Goal: Information Seeking & Learning: Learn about a topic

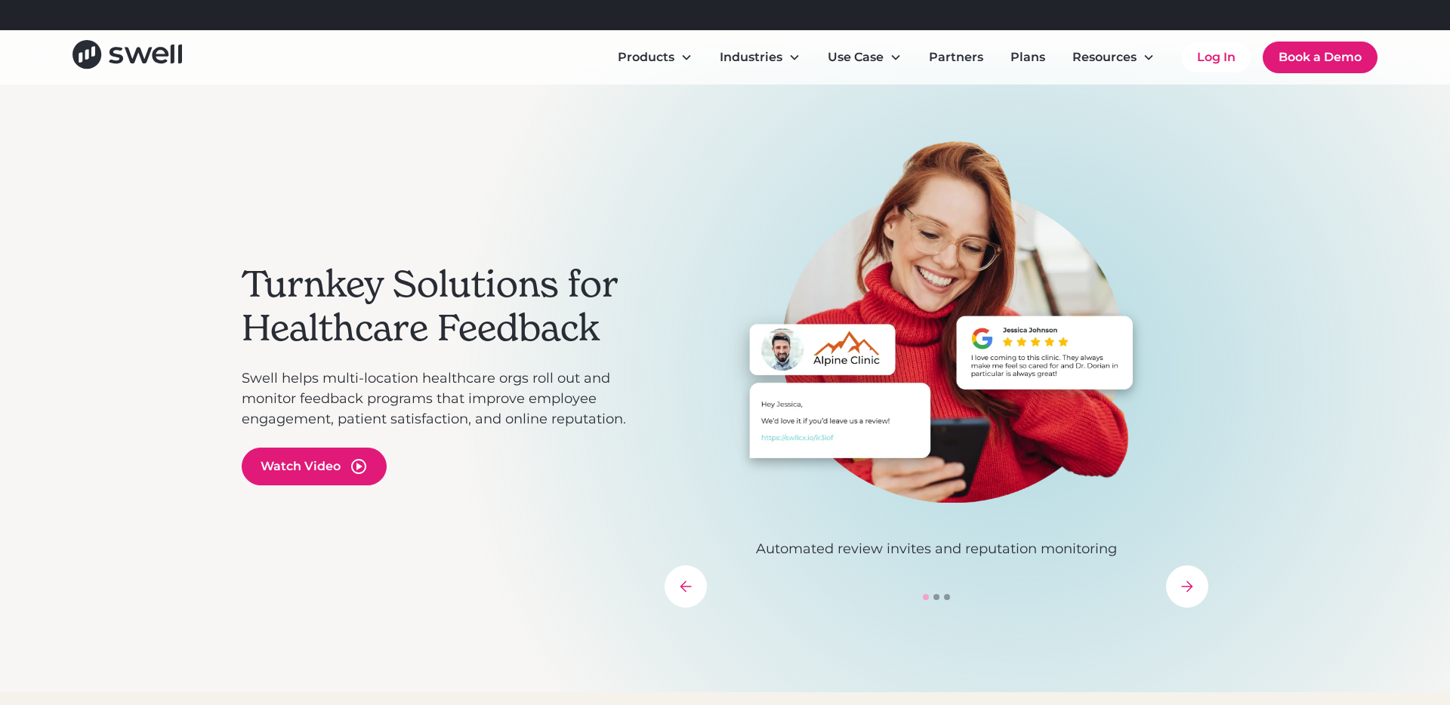
scroll to position [30, 0]
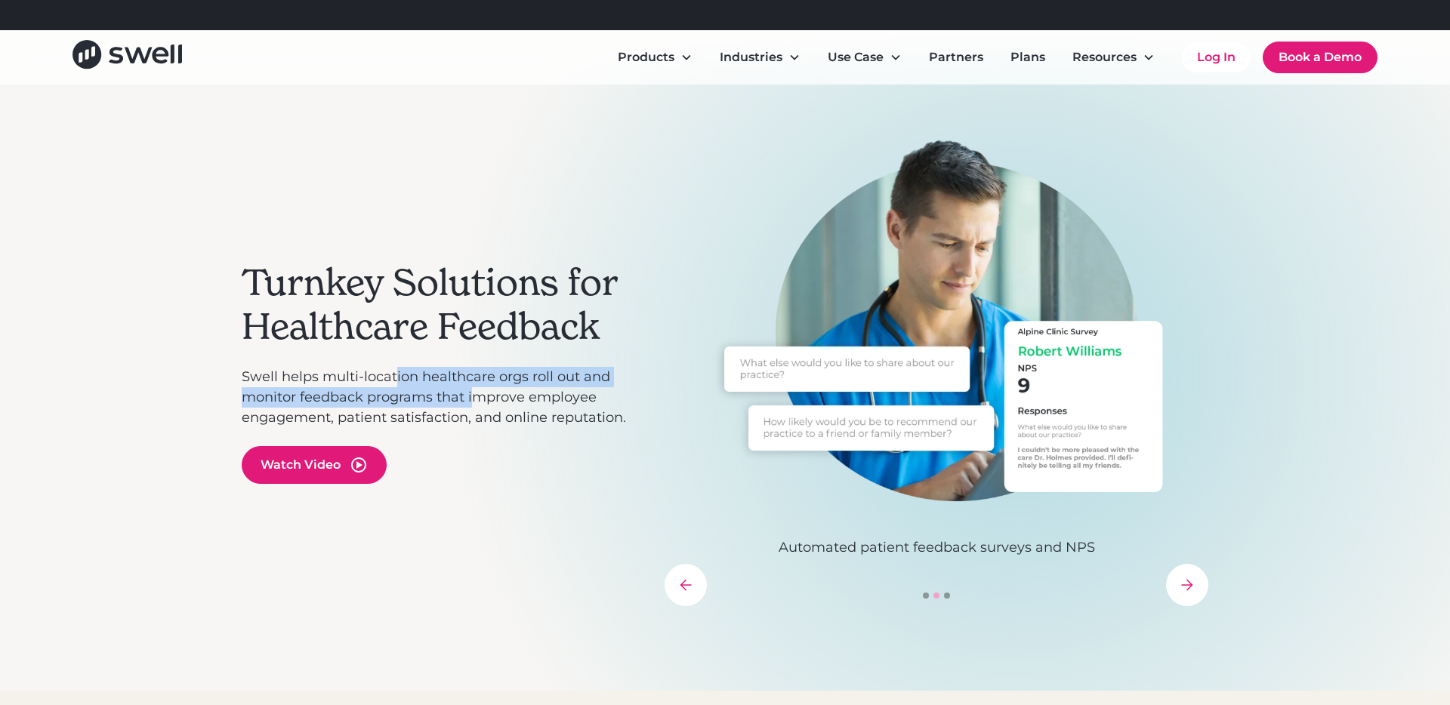
drag, startPoint x: 396, startPoint y: 379, endPoint x: 473, endPoint y: 405, distance: 82.1
click at [473, 405] on p "Swell helps multi-location healthcare orgs roll out and monitor feedback progra…" at bounding box center [446, 397] width 408 height 61
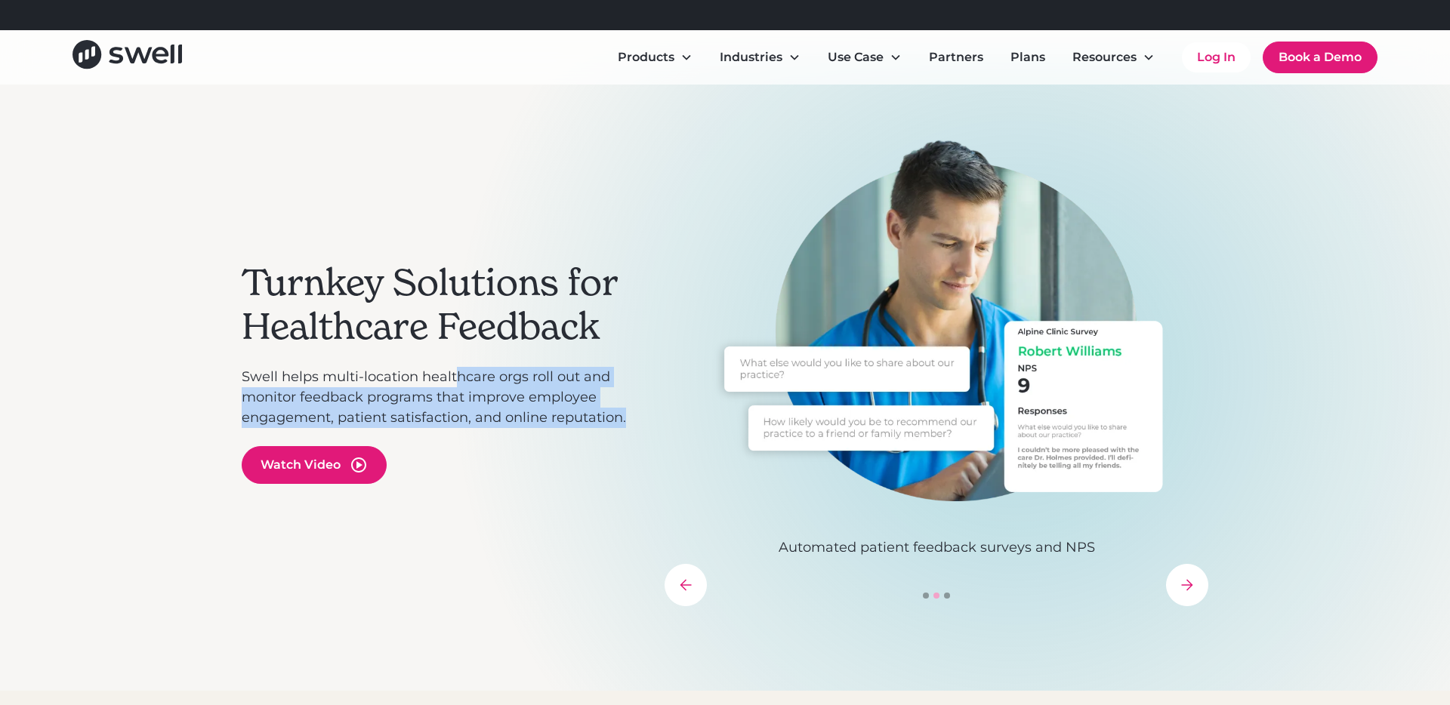
drag, startPoint x: 482, startPoint y: 430, endPoint x: 456, endPoint y: 375, distance: 60.8
click at [456, 378] on div "Turnkey Solutions for Healthcare Feedback Swell helps multi-location healthcare…" at bounding box center [446, 372] width 408 height 467
click at [456, 375] on p "Swell helps multi-location healthcare orgs roll out and monitor feedback progra…" at bounding box center [446, 397] width 408 height 61
drag, startPoint x: 458, startPoint y: 376, endPoint x: 483, endPoint y: 409, distance: 42.0
click at [482, 409] on p "Swell helps multi-location healthcare orgs roll out and monitor feedback progra…" at bounding box center [446, 397] width 408 height 61
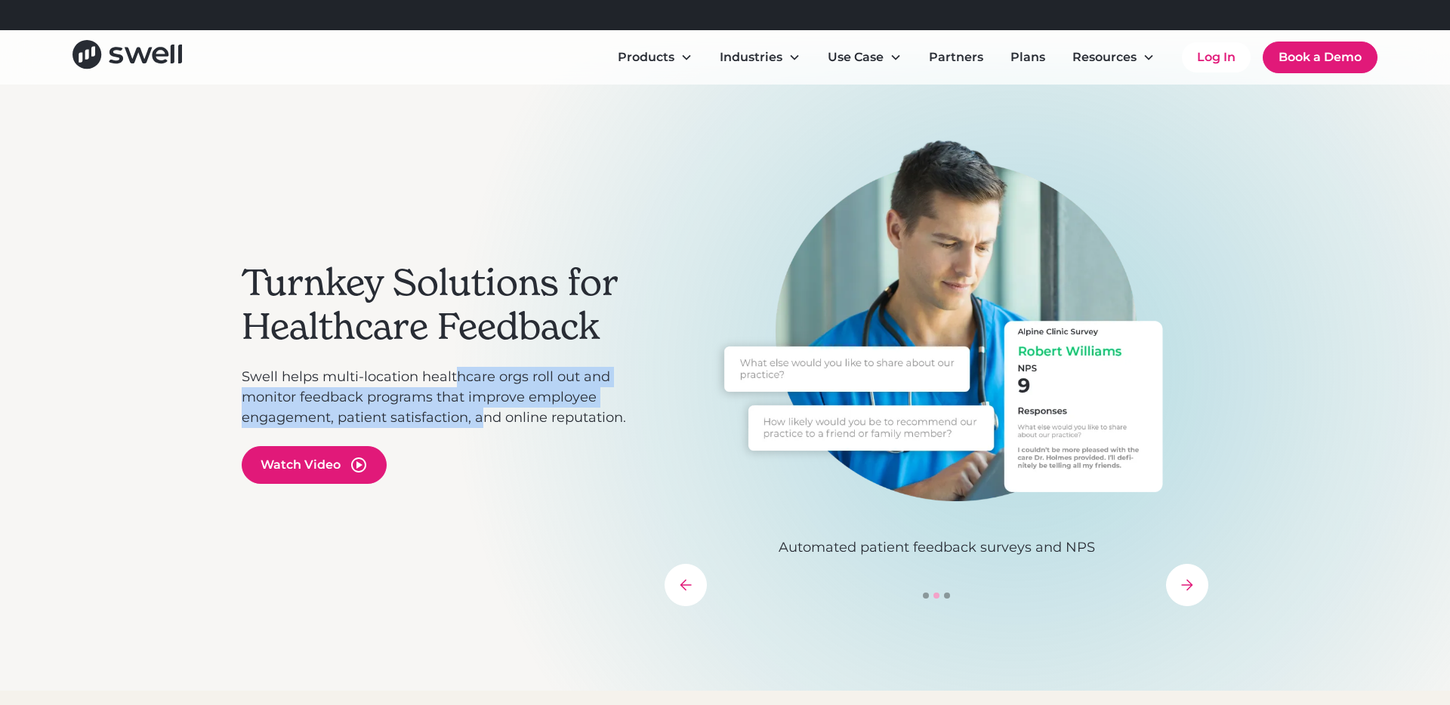
click at [483, 409] on p "Swell helps multi-location healthcare orgs roll out and monitor feedback progra…" at bounding box center [446, 397] width 408 height 61
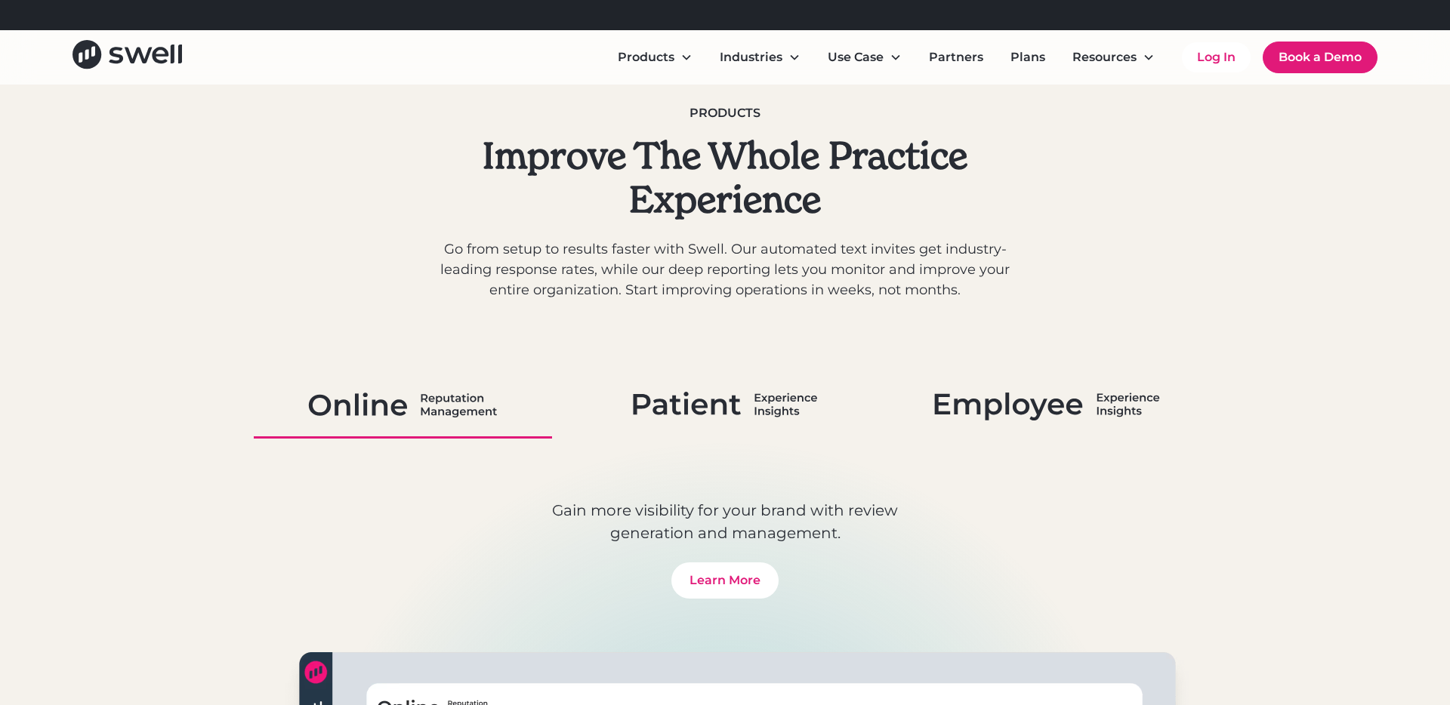
scroll to position [706, 0]
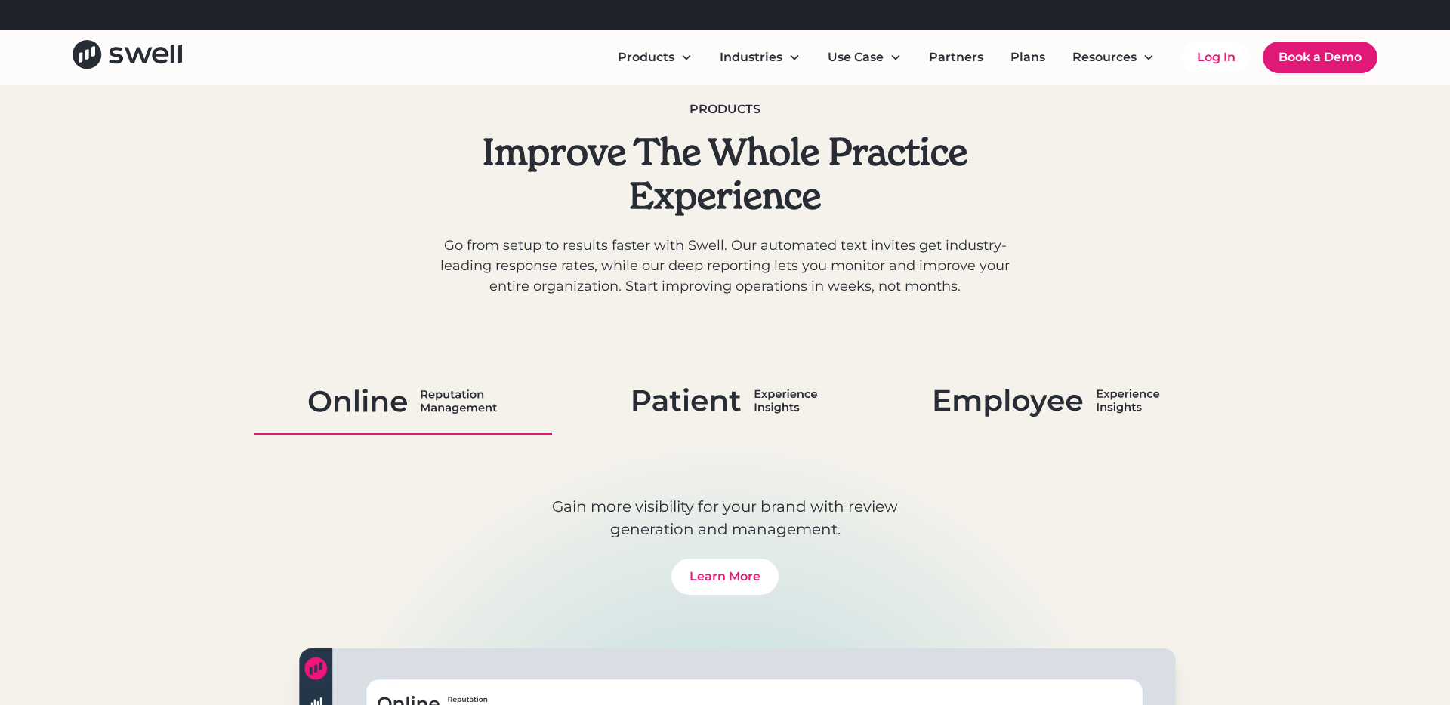
click at [760, 406] on img at bounding box center [725, 400] width 185 height 39
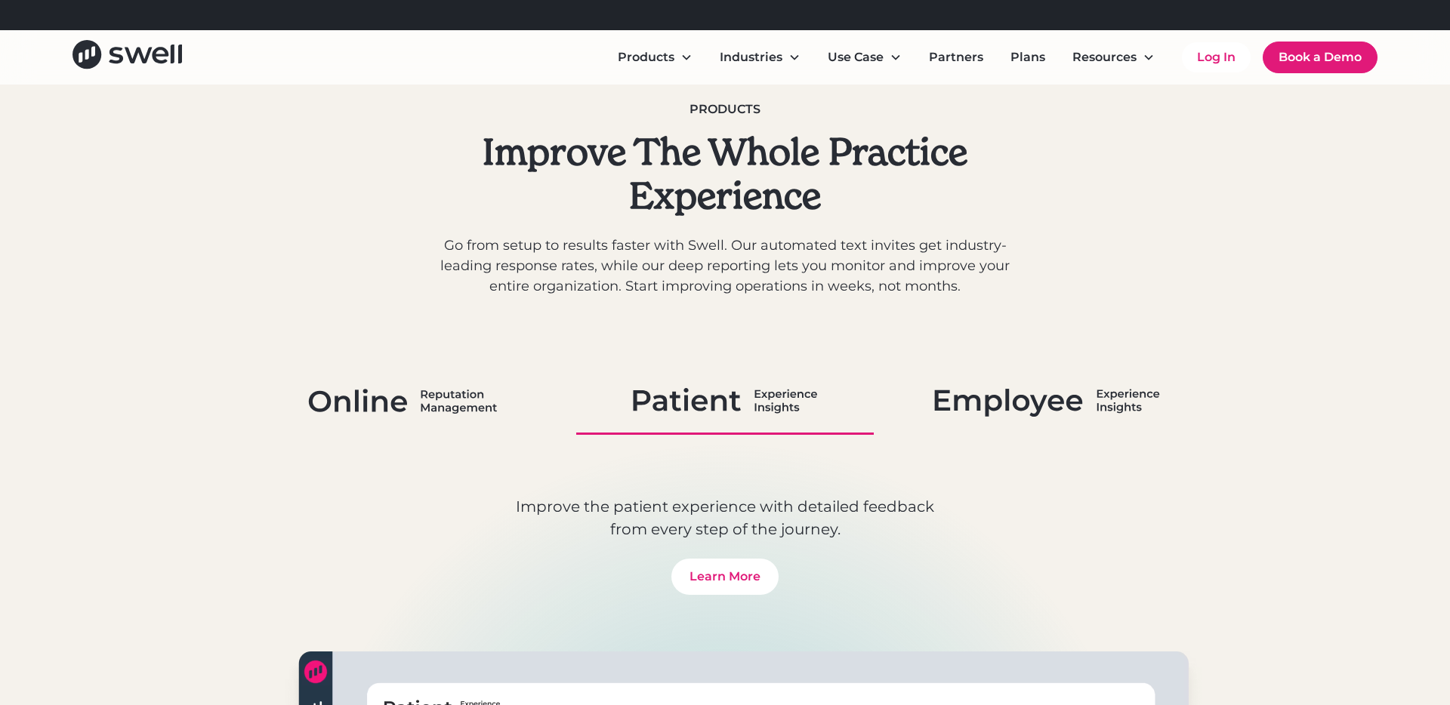
click at [402, 426] on link at bounding box center [403, 402] width 298 height 66
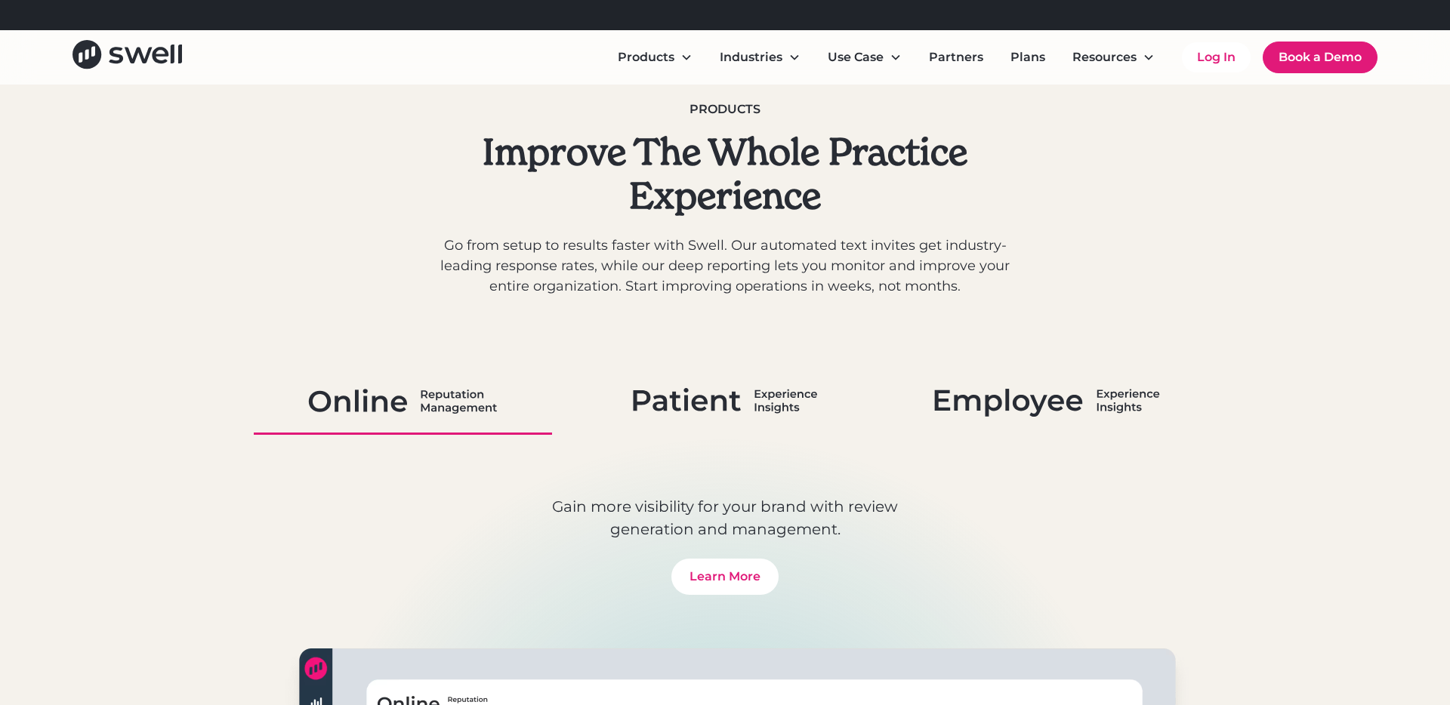
click at [743, 430] on link at bounding box center [725, 402] width 298 height 66
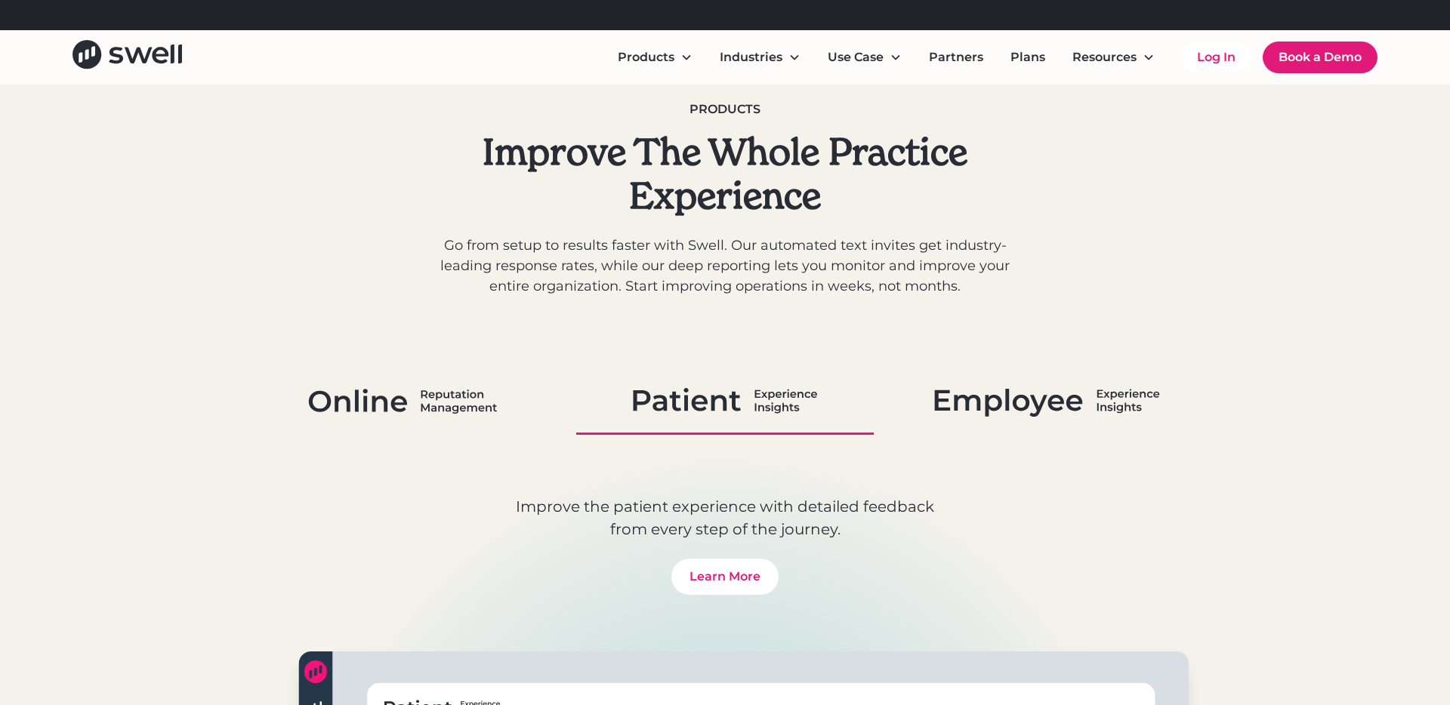
click at [1084, 424] on link at bounding box center [1047, 402] width 298 height 66
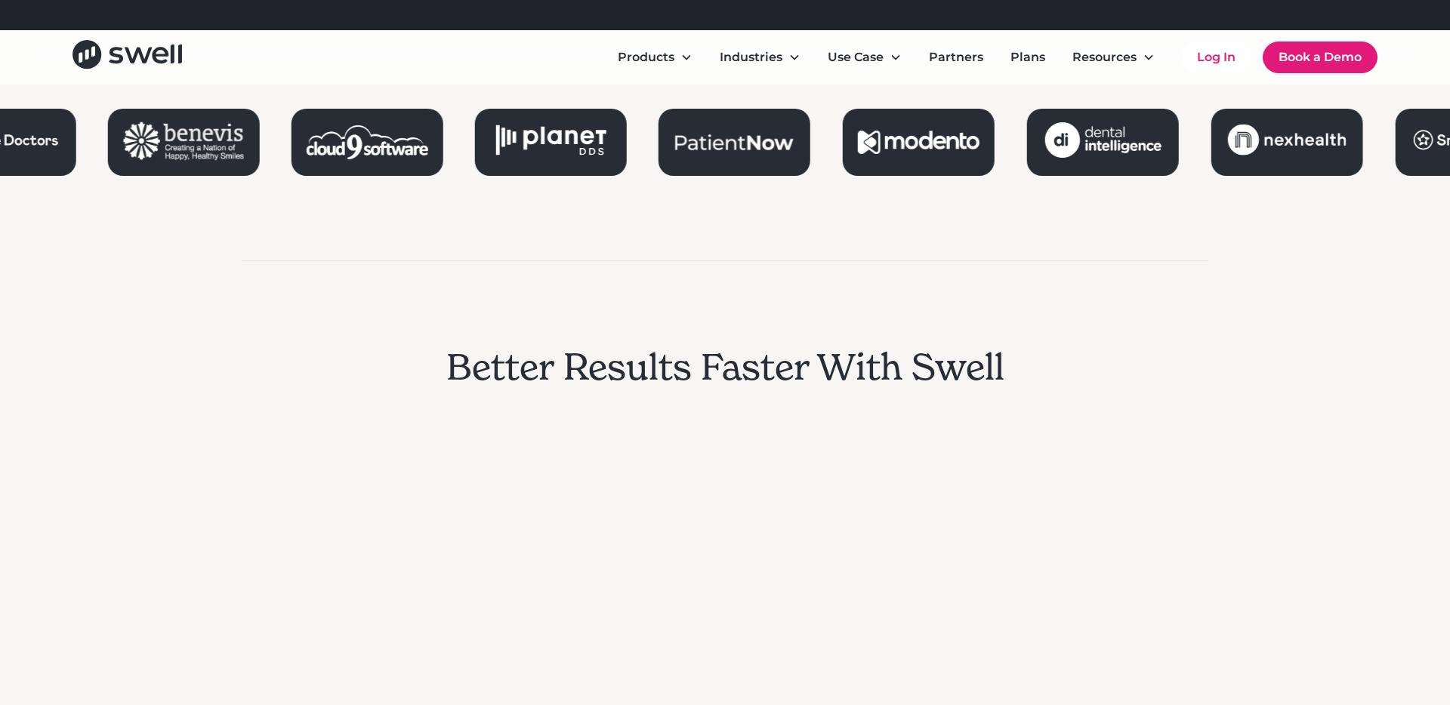
scroll to position [1977, 0]
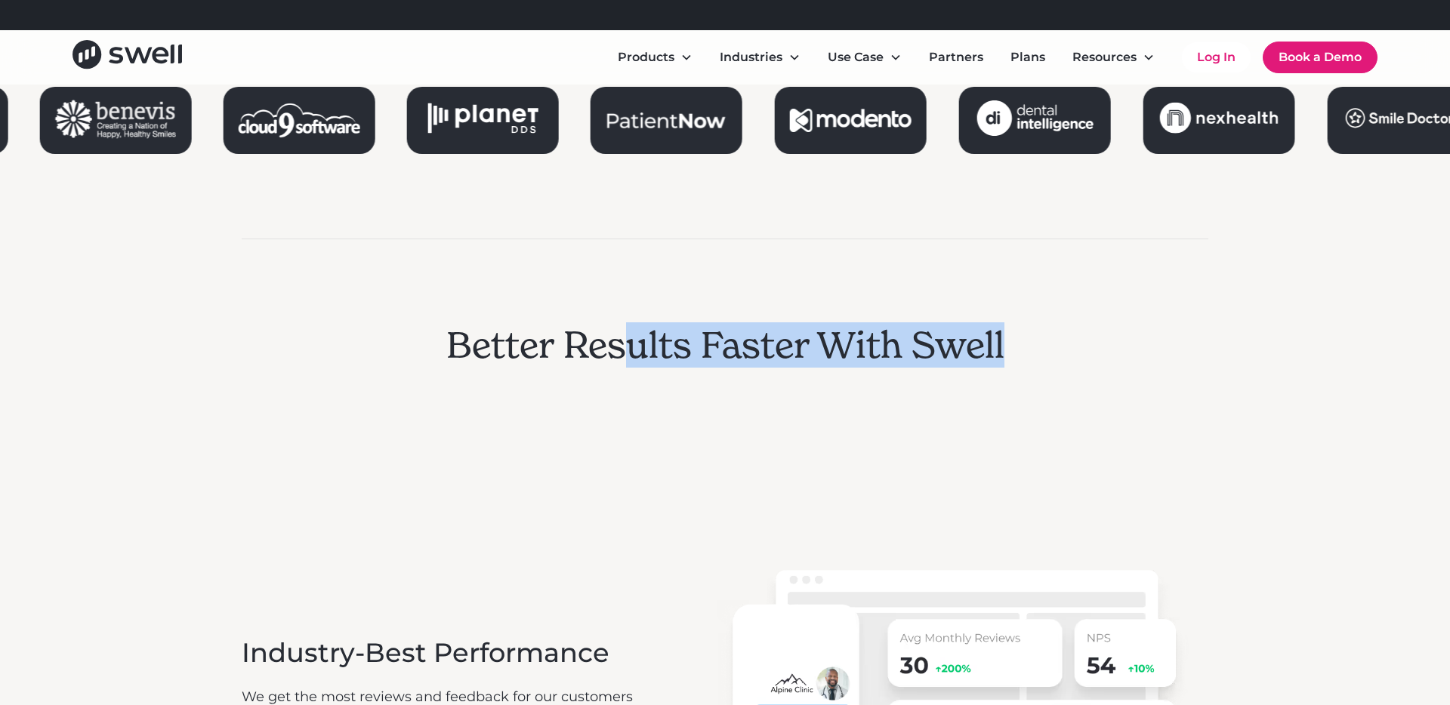
drag, startPoint x: 633, startPoint y: 335, endPoint x: 727, endPoint y: 403, distance: 115.7
click at [726, 401] on div "Better Results Faster With Swell" at bounding box center [725, 355] width 966 height 232
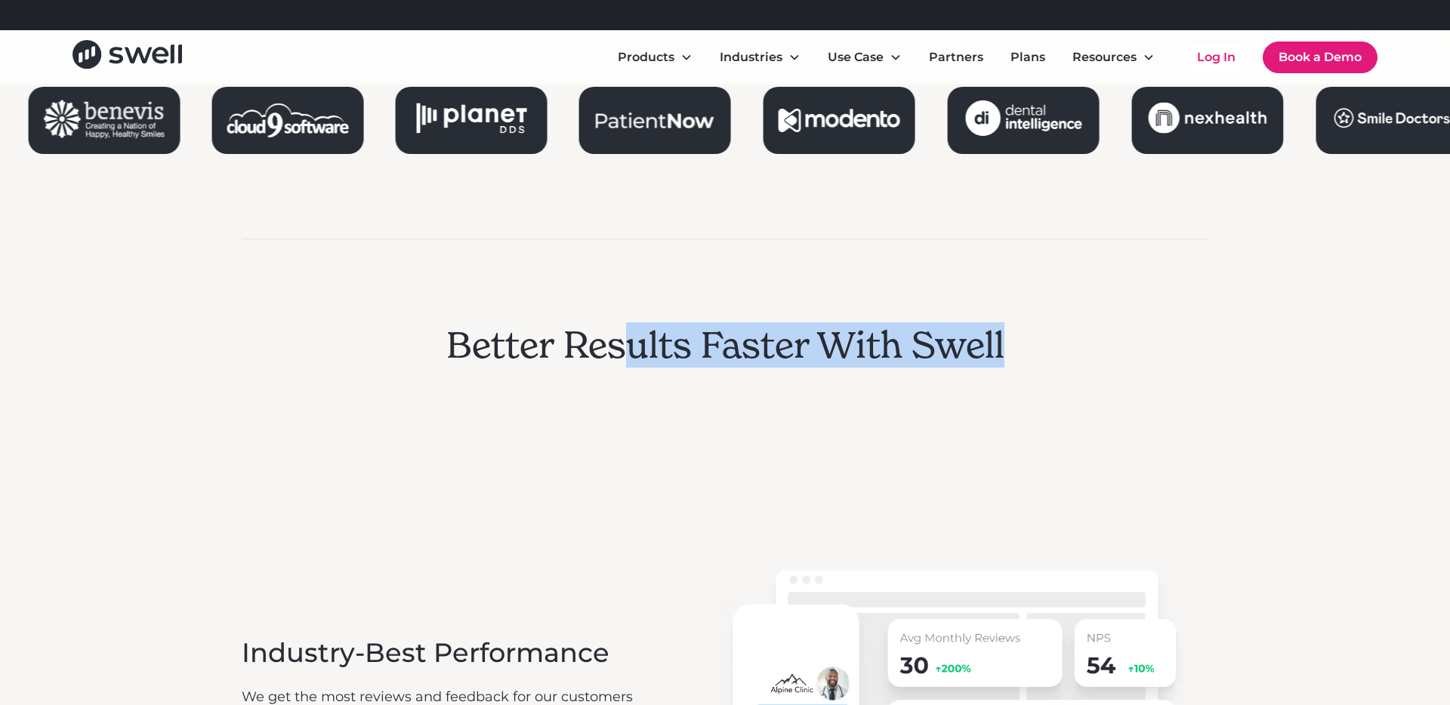
click at [727, 403] on div "Better Results Faster With Swell" at bounding box center [725, 355] width 966 height 232
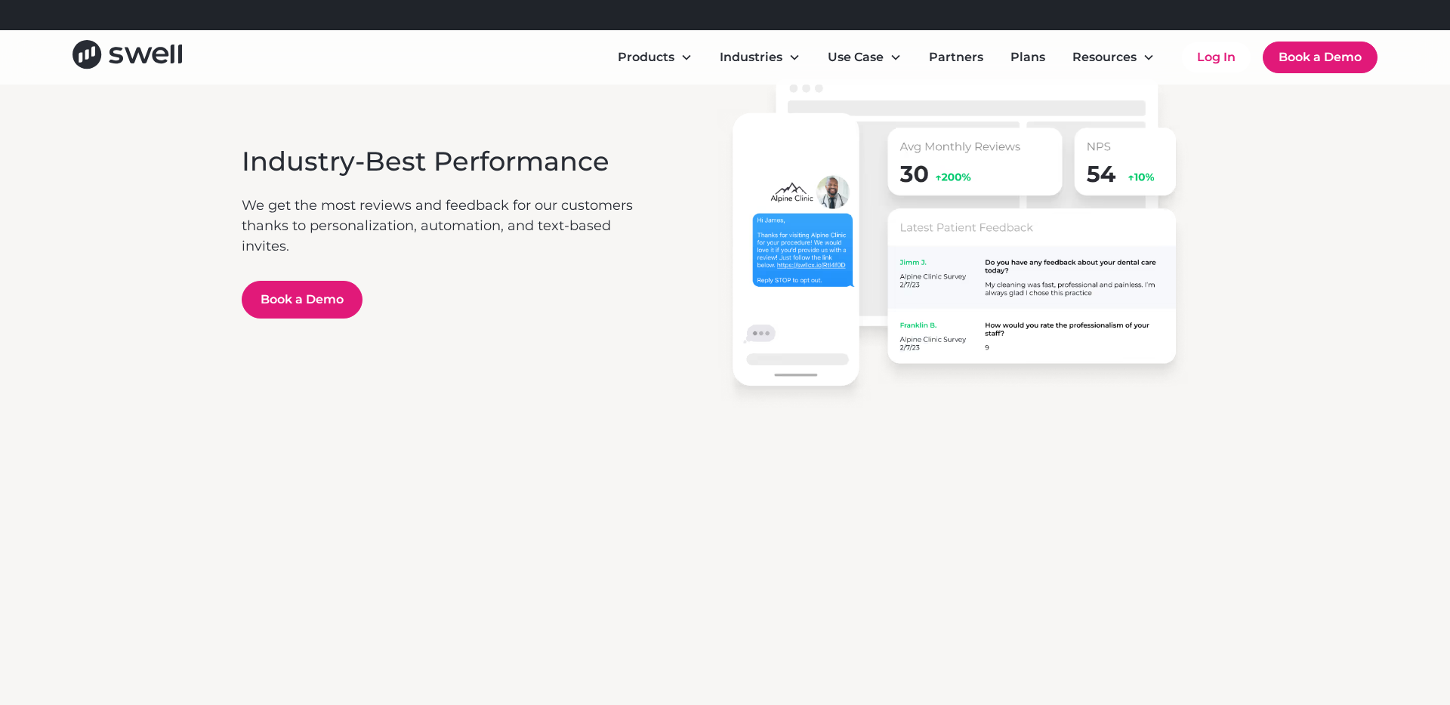
scroll to position [2476, 0]
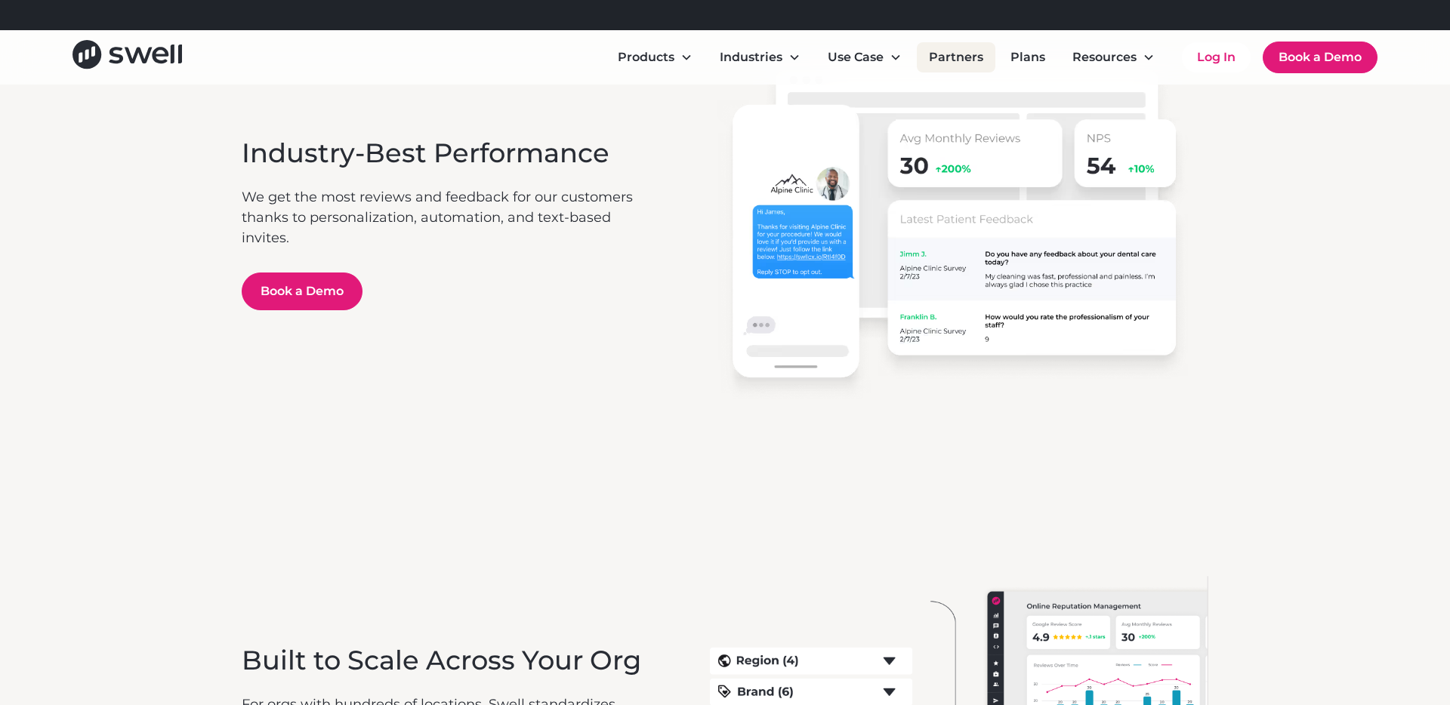
click at [957, 55] on link "Partners" at bounding box center [956, 57] width 79 height 30
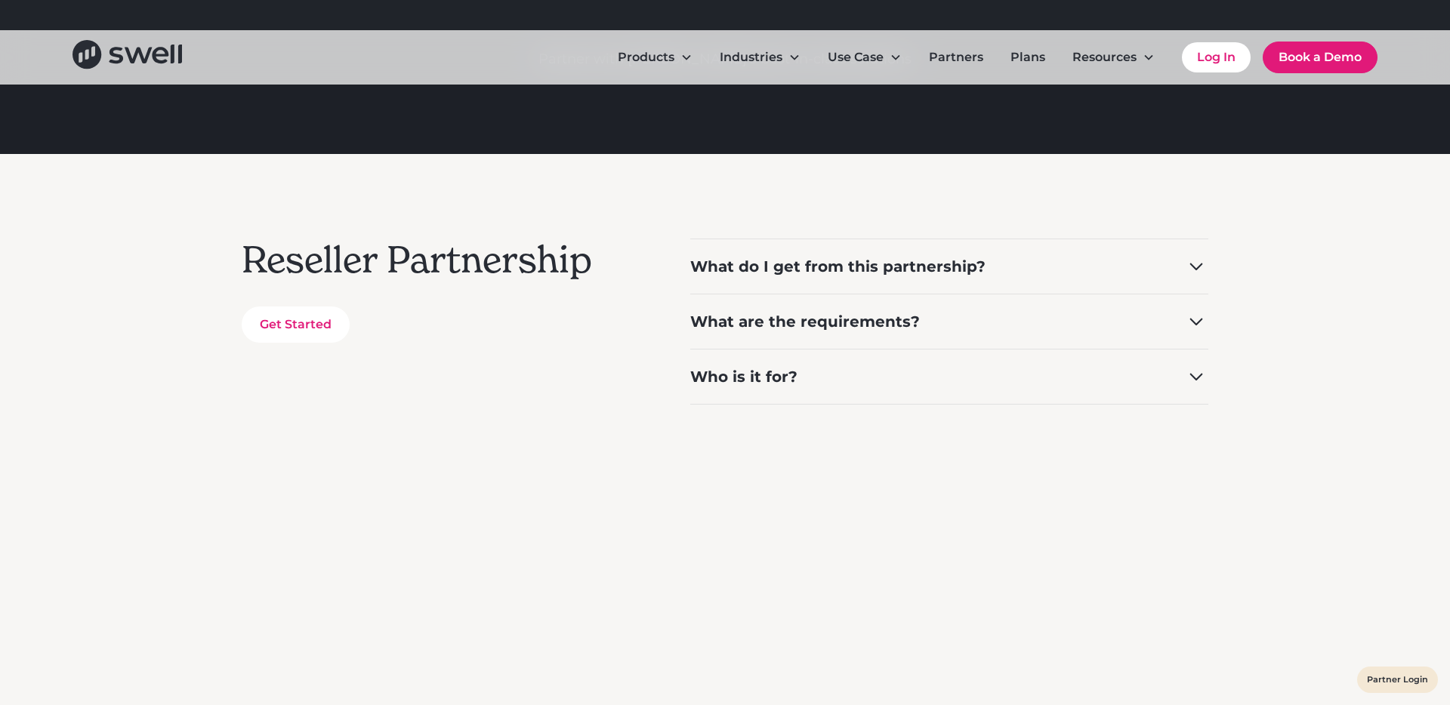
scroll to position [262, 0]
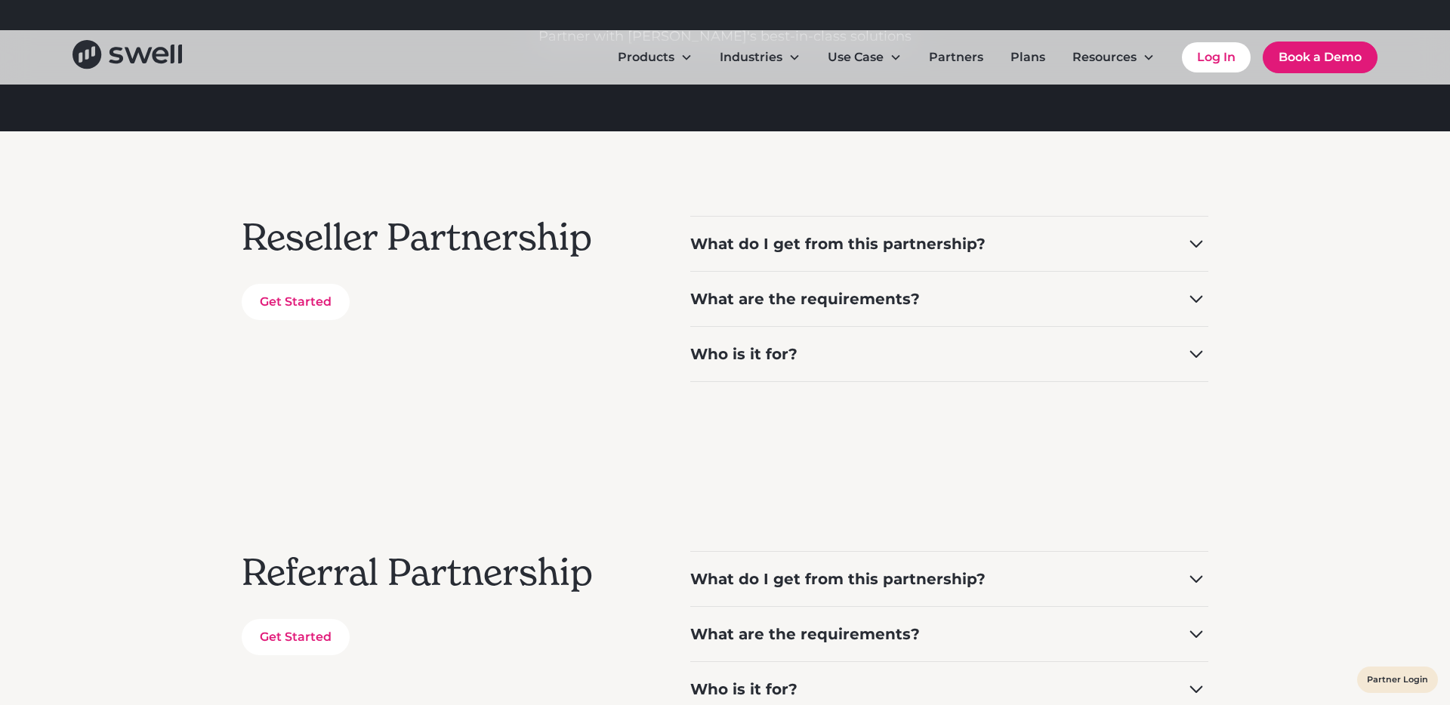
click at [822, 273] on div "What are the requirements?" at bounding box center [949, 298] width 518 height 55
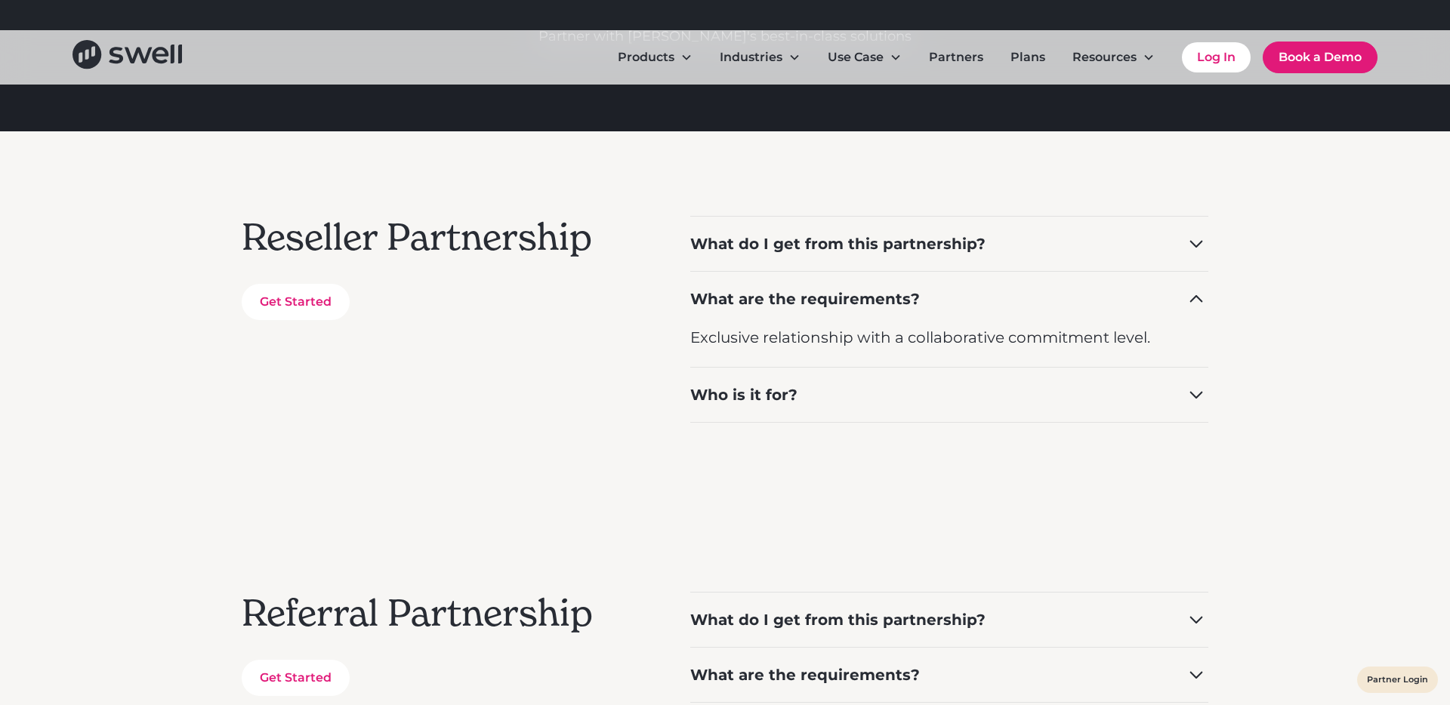
click at [802, 234] on div "What do I get from this partnership?" at bounding box center [837, 243] width 295 height 21
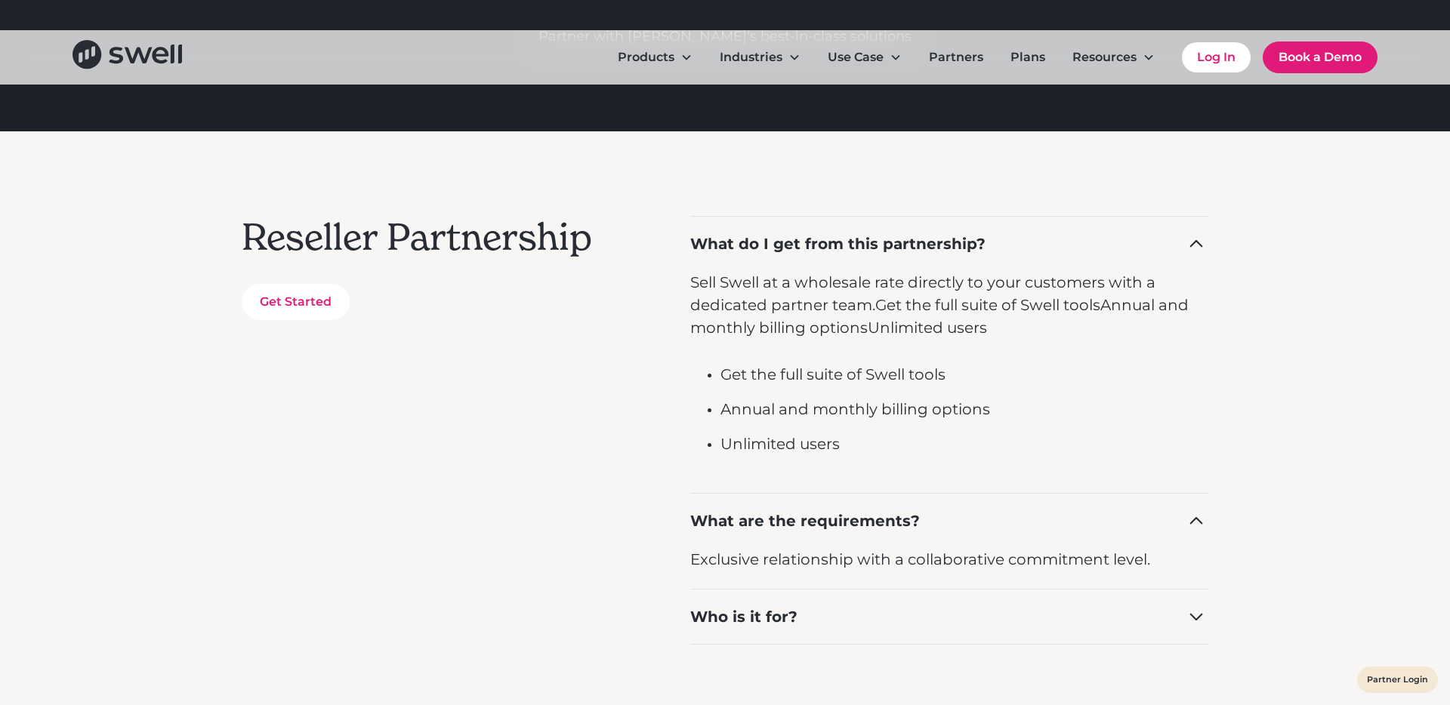
click at [802, 234] on div "What do I get from this partnership?" at bounding box center [837, 243] width 295 height 21
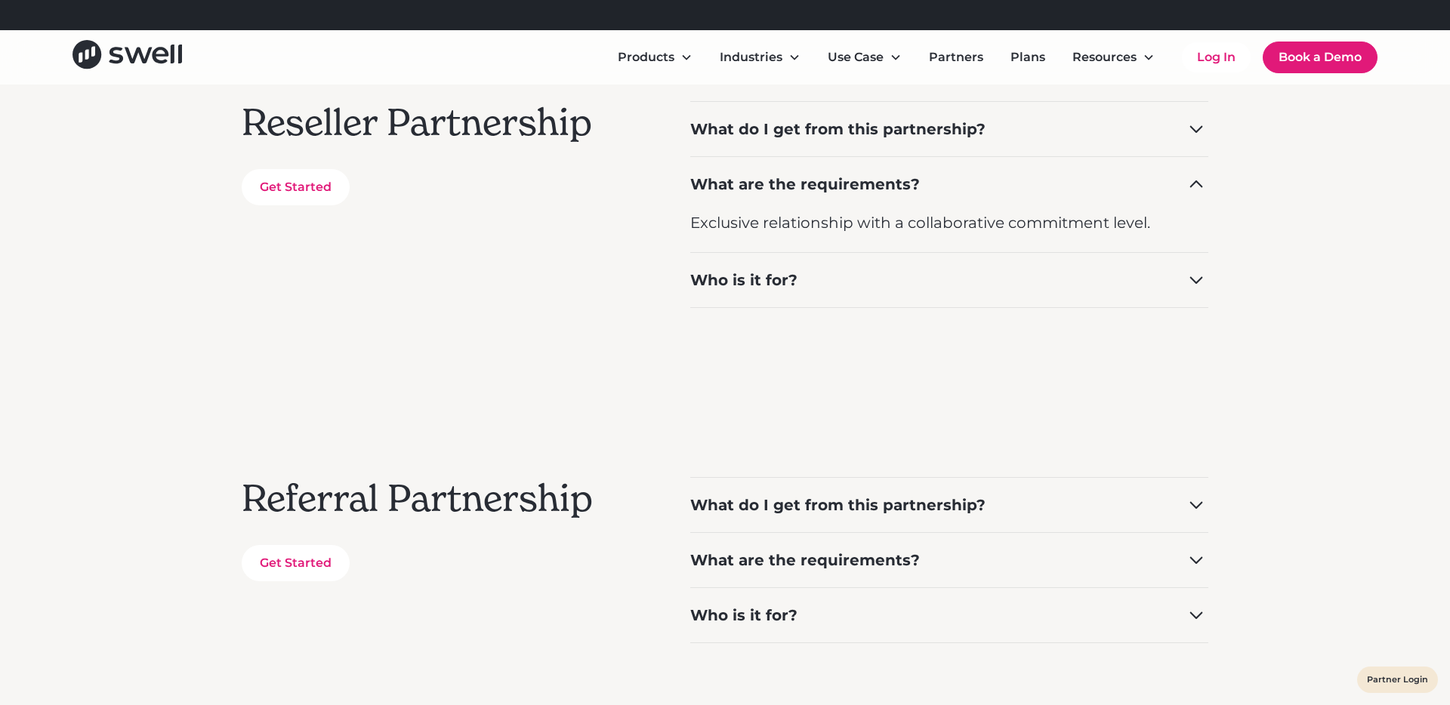
scroll to position [411, 0]
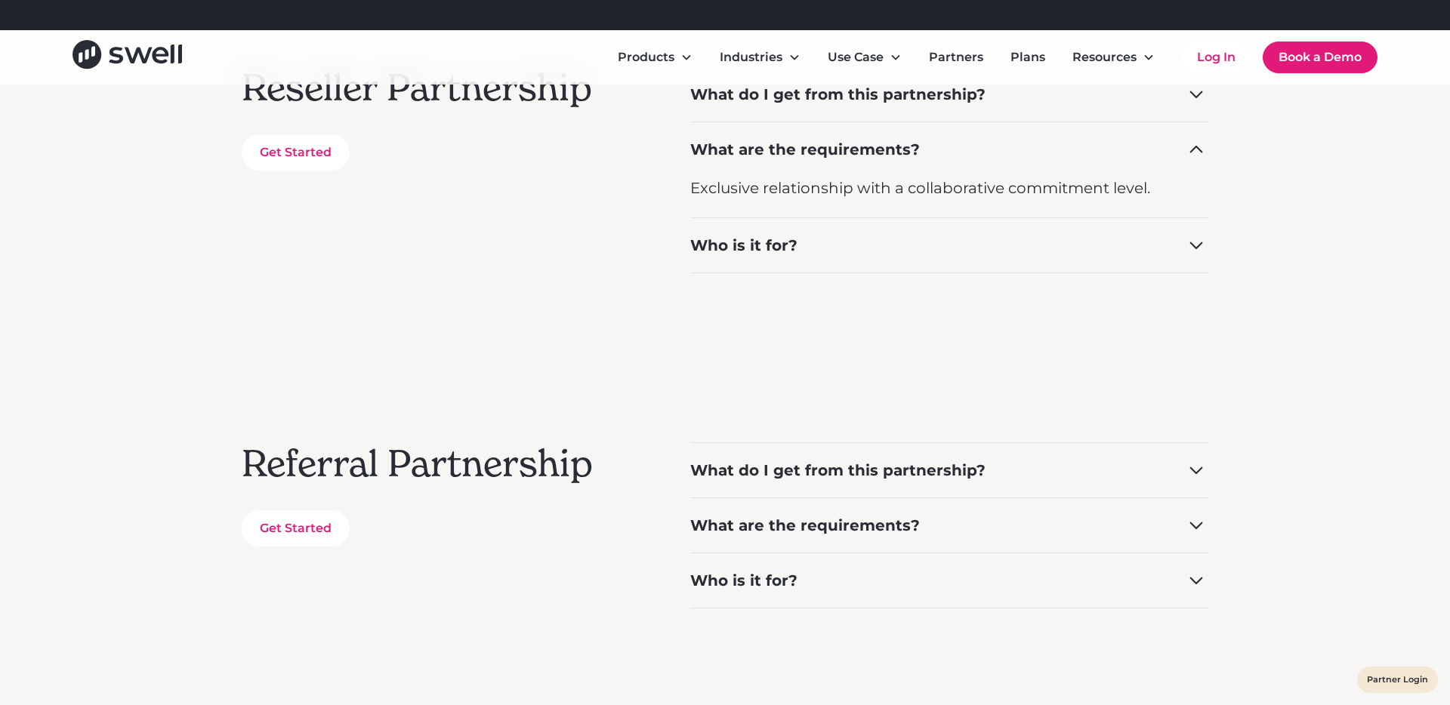
click at [801, 498] on div "What are the requirements?" at bounding box center [949, 525] width 518 height 55
click at [796, 477] on div "What do I get from this partnership?" at bounding box center [837, 470] width 295 height 21
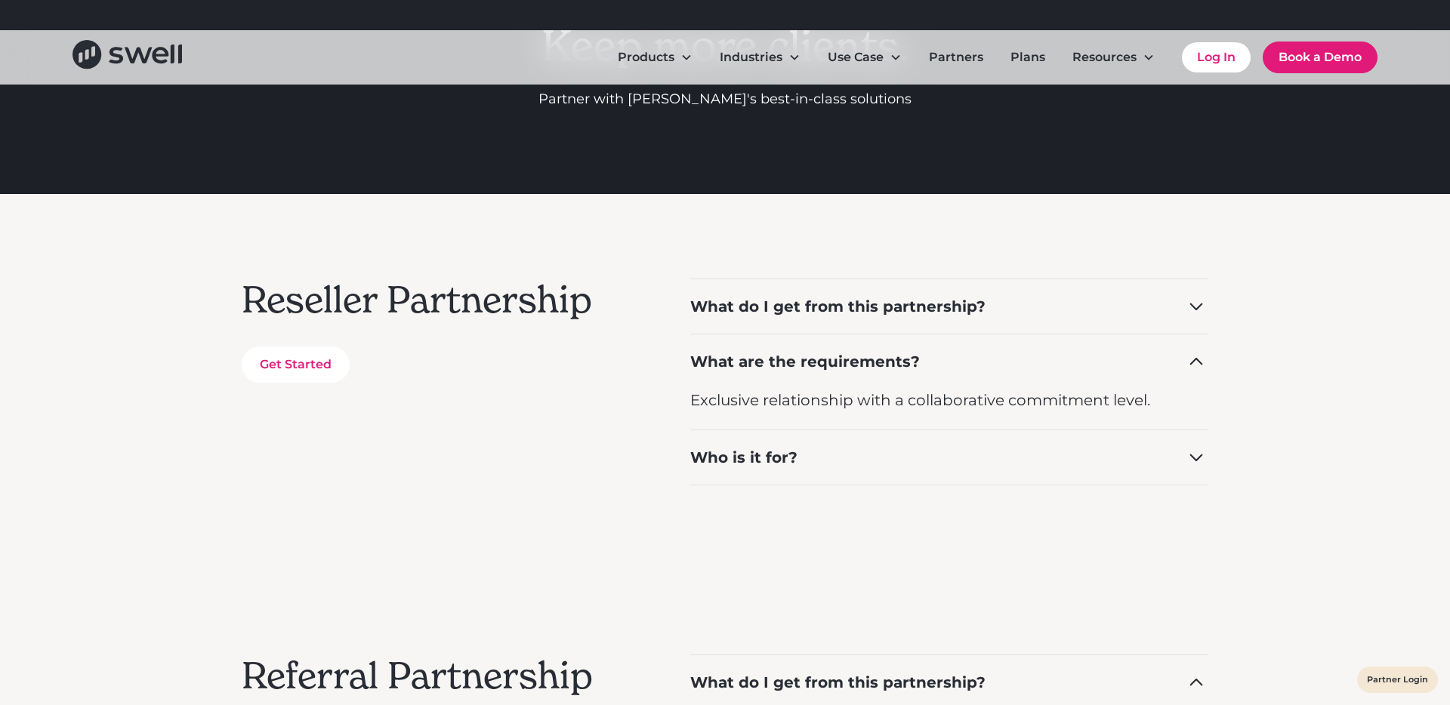
scroll to position [193, 0]
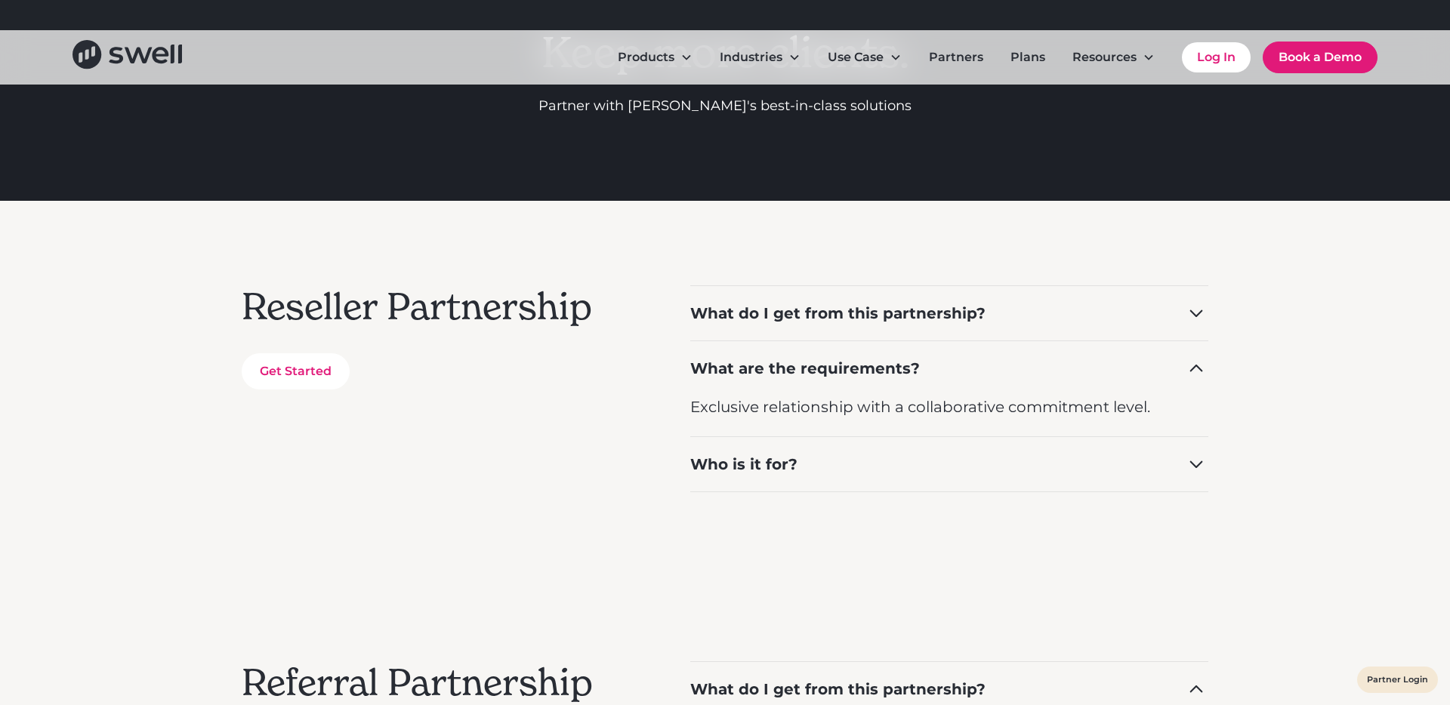
click at [757, 458] on div "Who is it for?" at bounding box center [743, 464] width 107 height 21
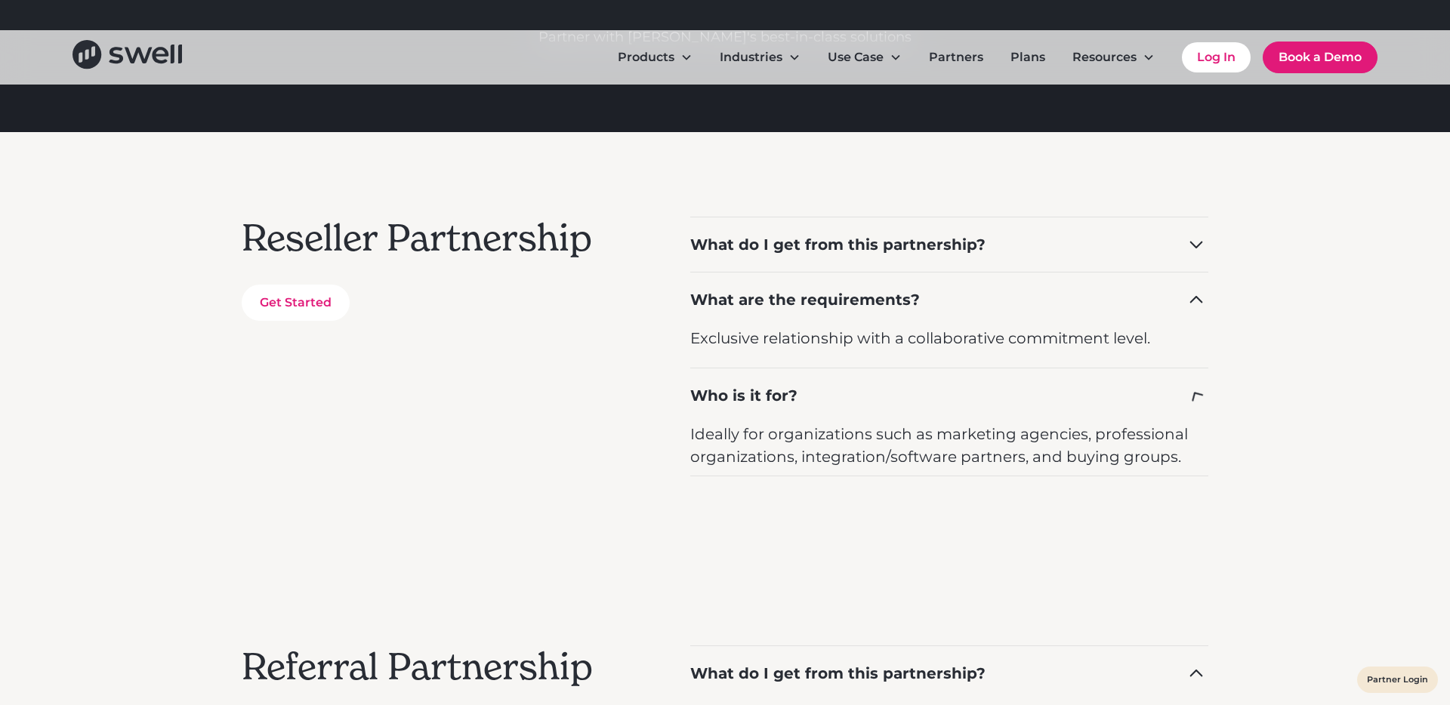
scroll to position [271, 0]
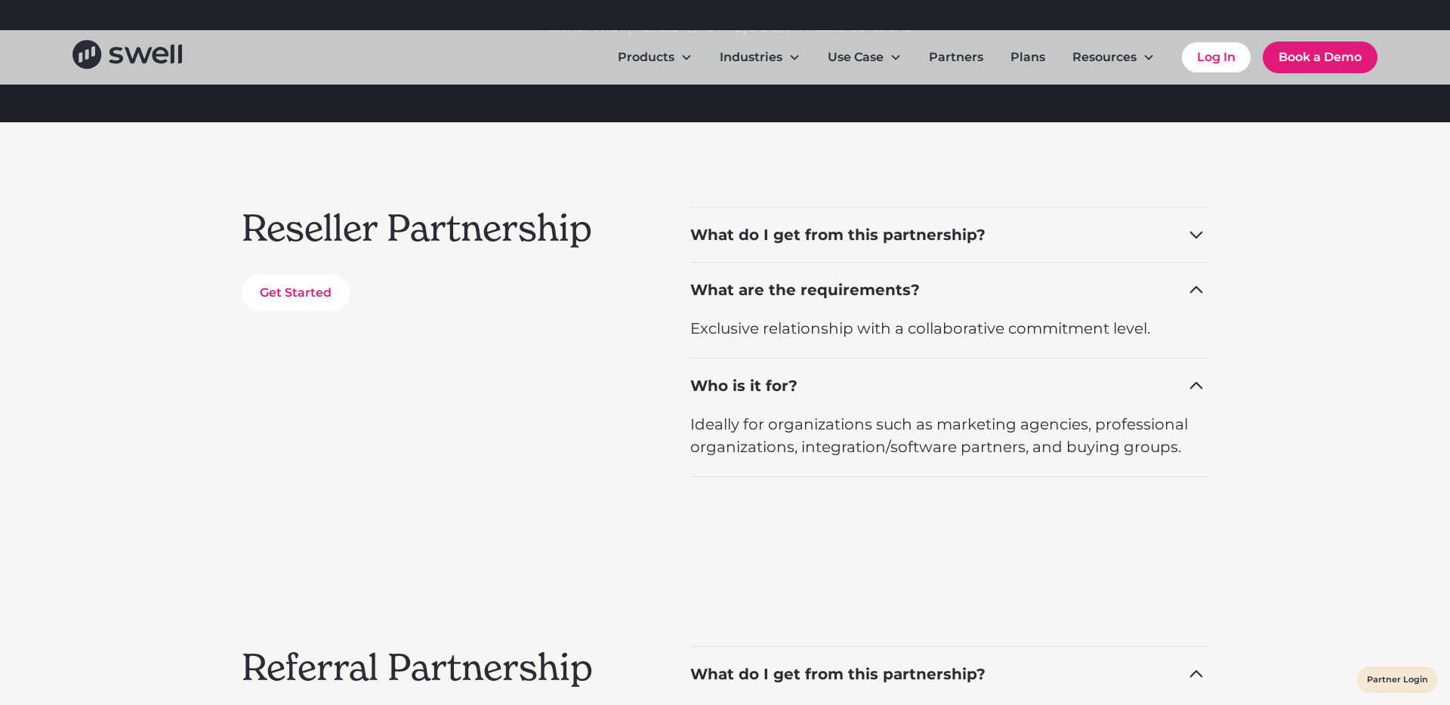
click at [745, 388] on div "Who is it for?" at bounding box center [743, 385] width 107 height 21
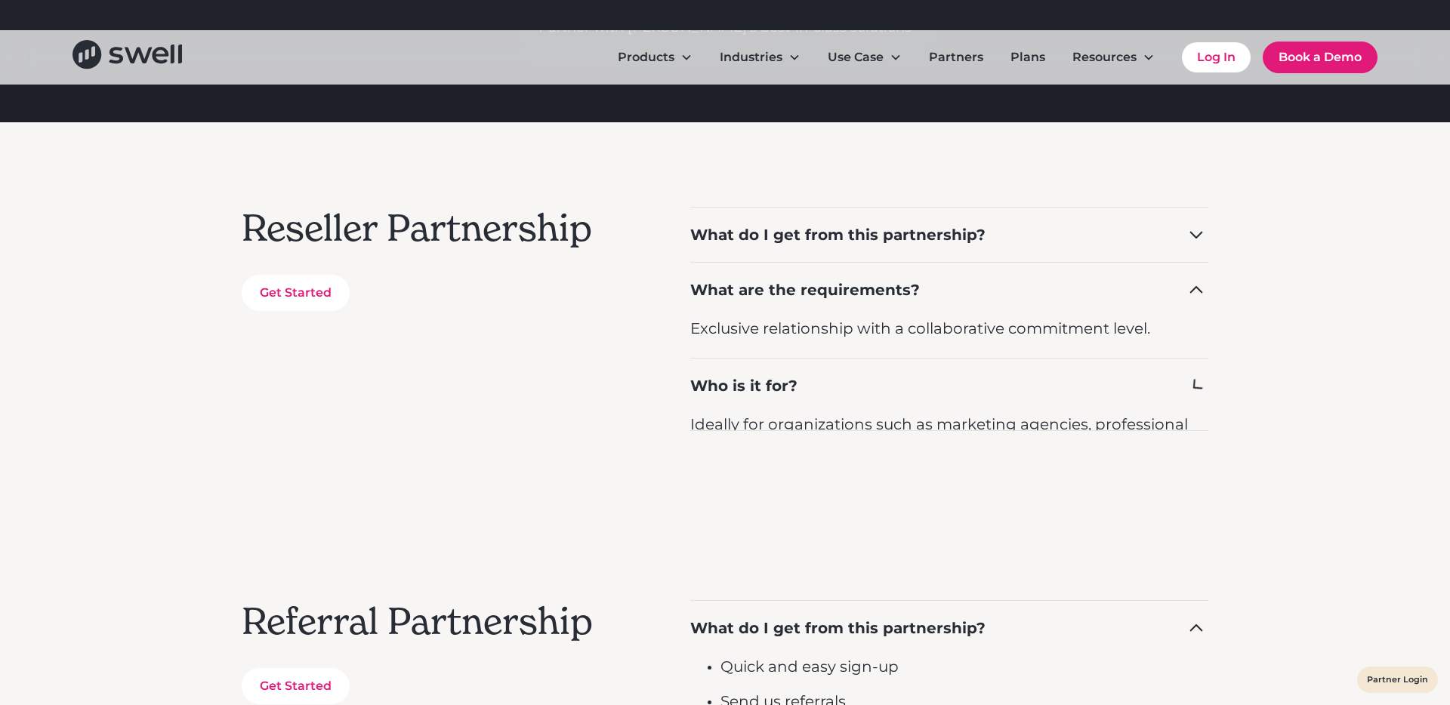
click at [756, 284] on div "What are the requirements?" at bounding box center [805, 289] width 230 height 21
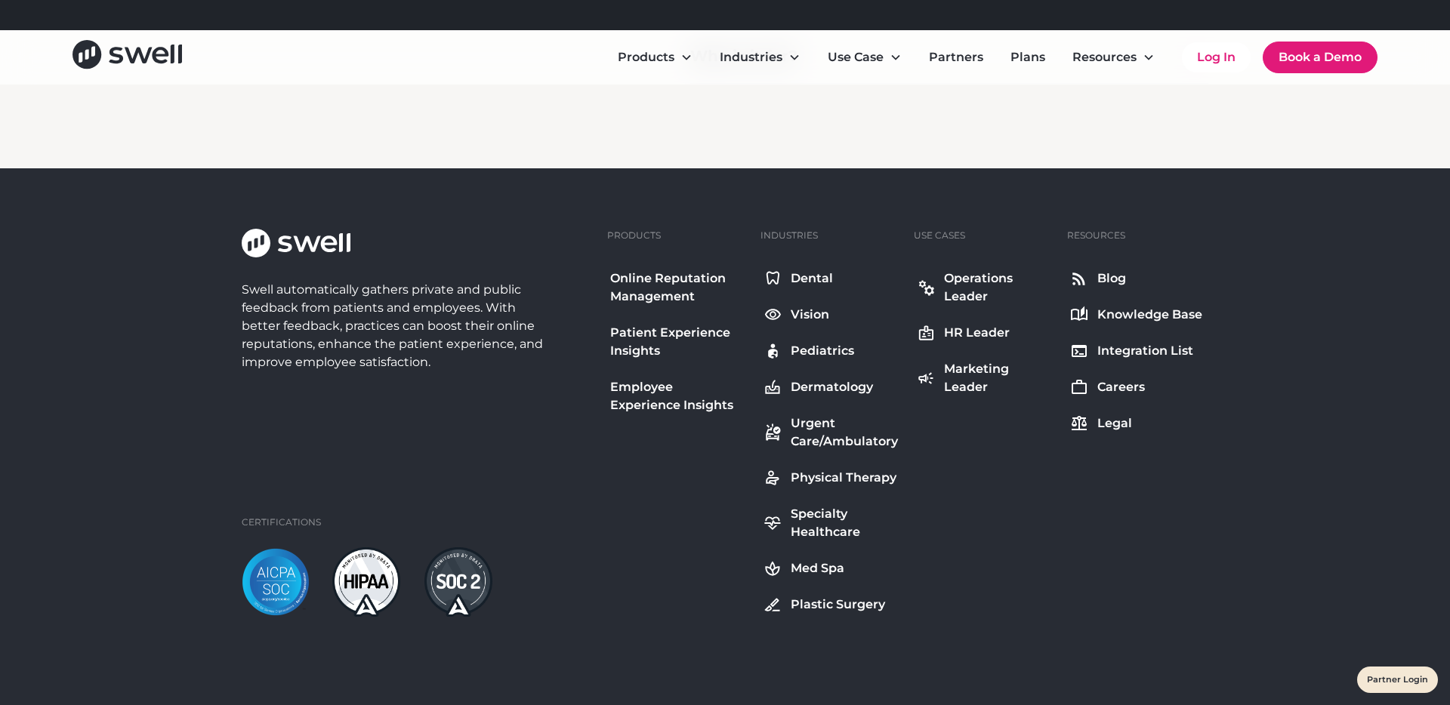
scroll to position [1054, 0]
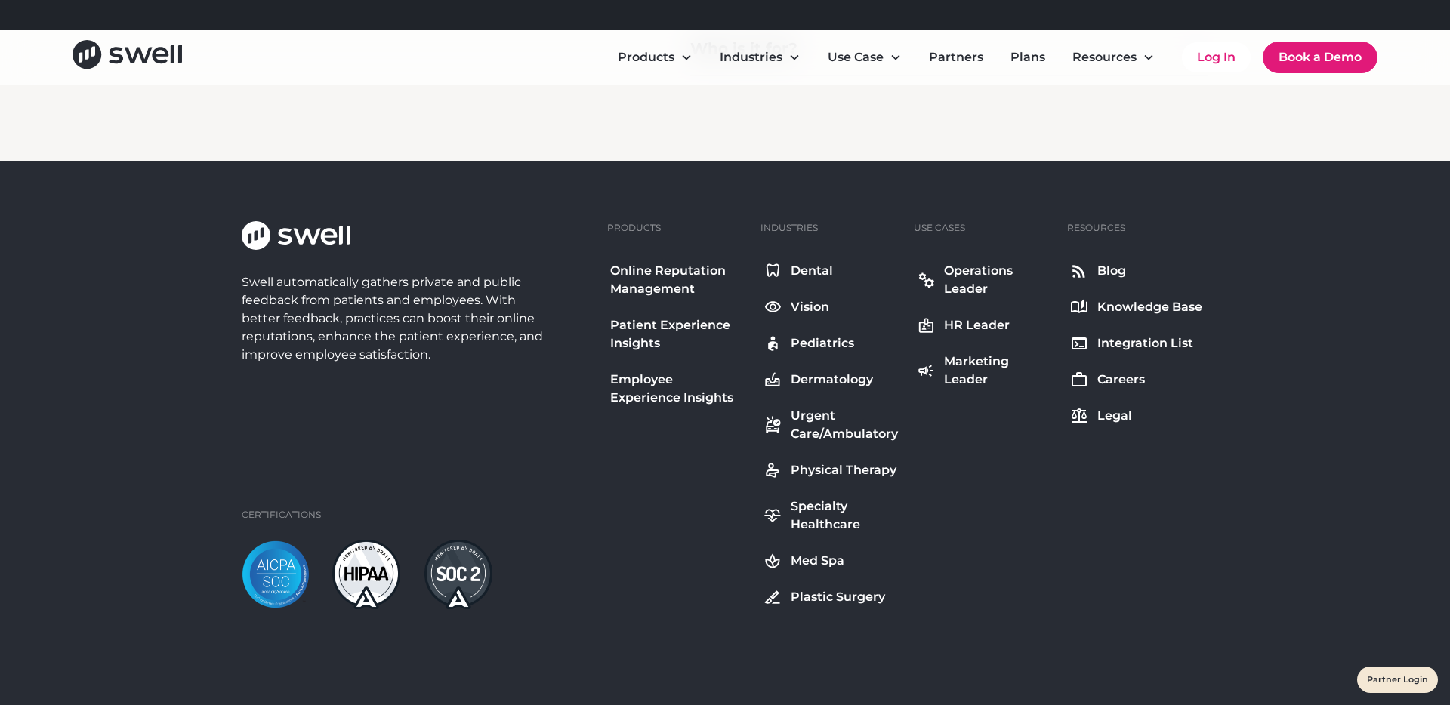
drag, startPoint x: 436, startPoint y: 442, endPoint x: 470, endPoint y: 427, distance: 37.2
click at [467, 422] on div "Swell automatically gathers private and public feedback from patients and emplo…" at bounding box center [418, 415] width 353 height 388
click at [471, 428] on div "Swell automatically gathers private and public feedback from patients and emplo…" at bounding box center [418, 415] width 353 height 388
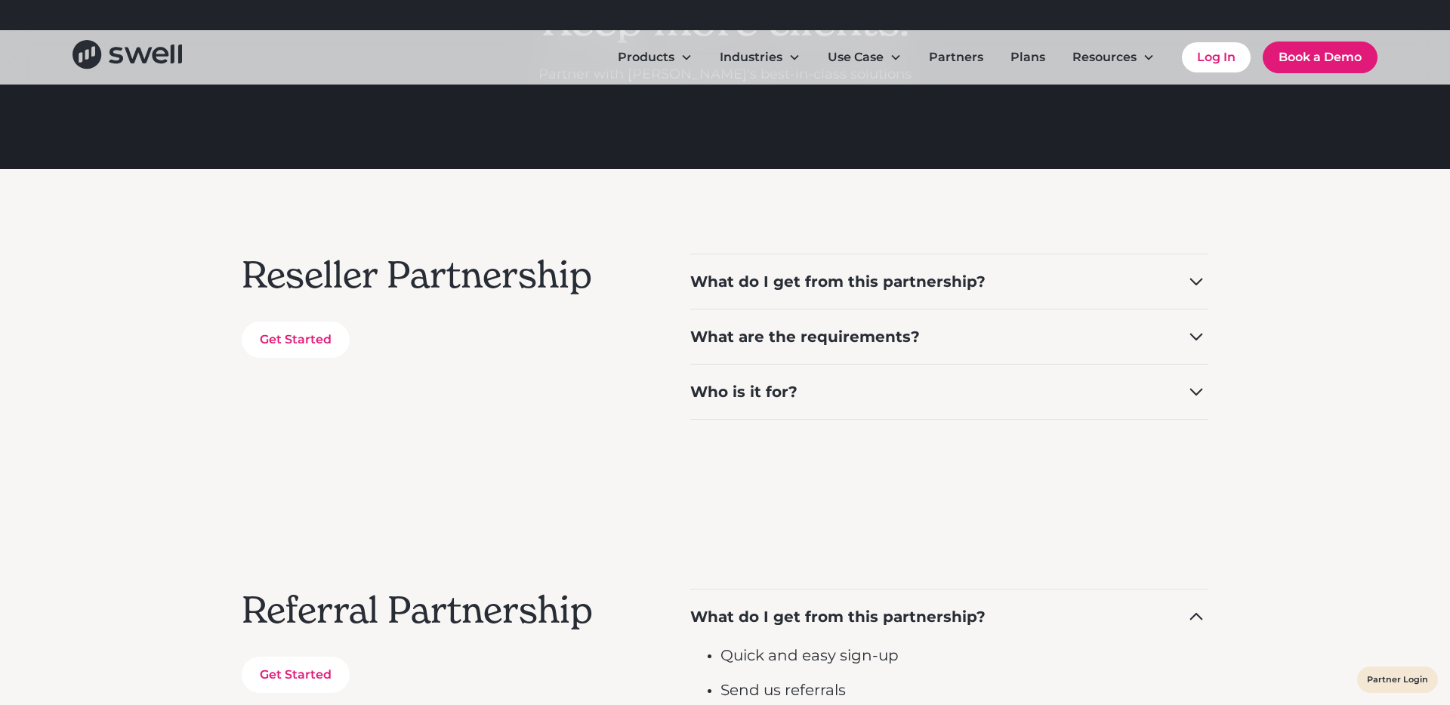
scroll to position [0, 0]
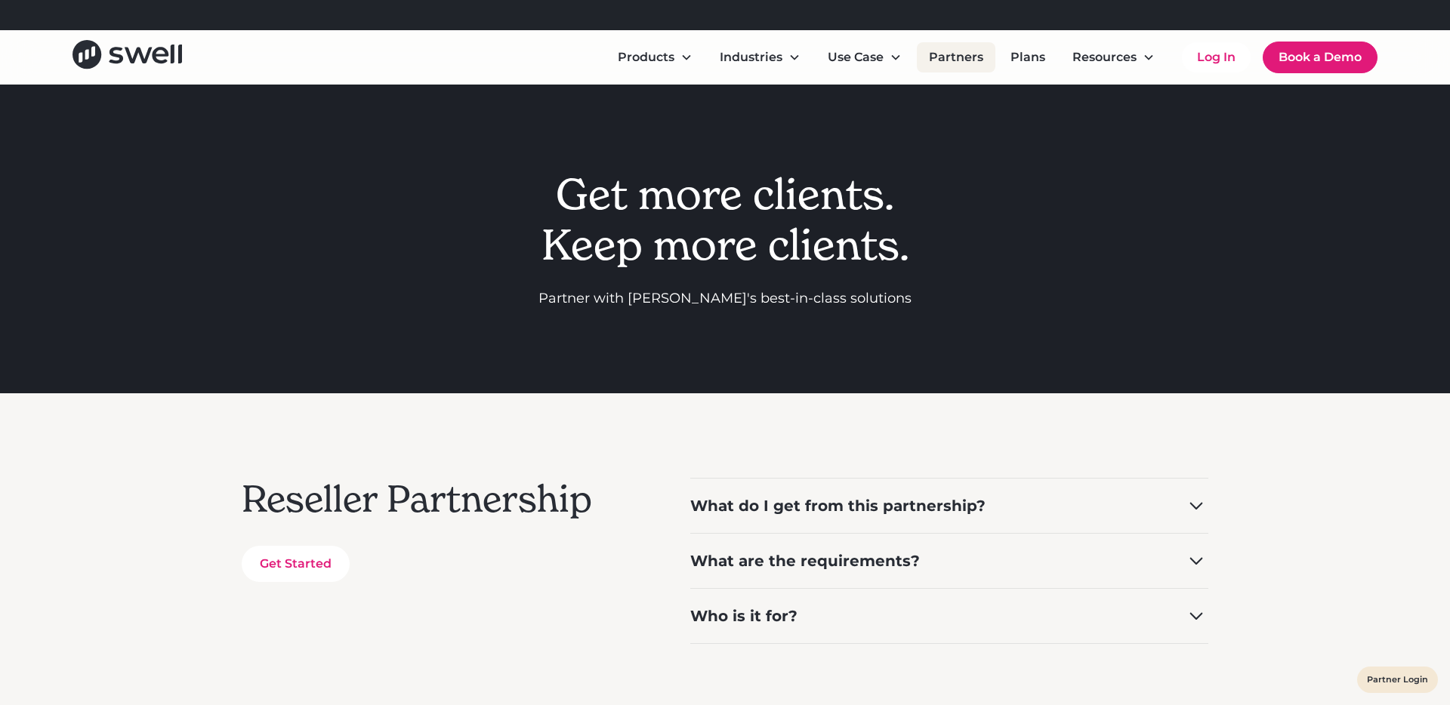
click at [927, 68] on link "Partners" at bounding box center [956, 57] width 79 height 30
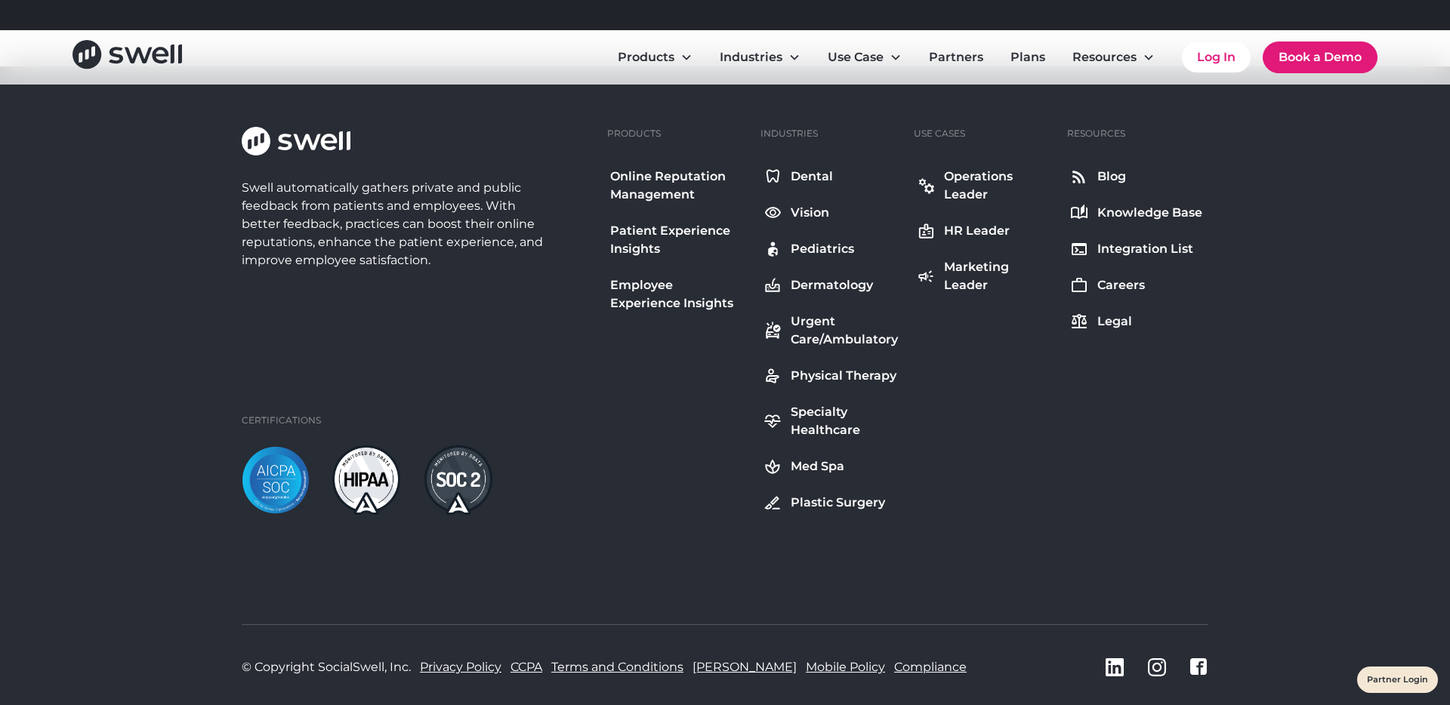
scroll to position [983, 0]
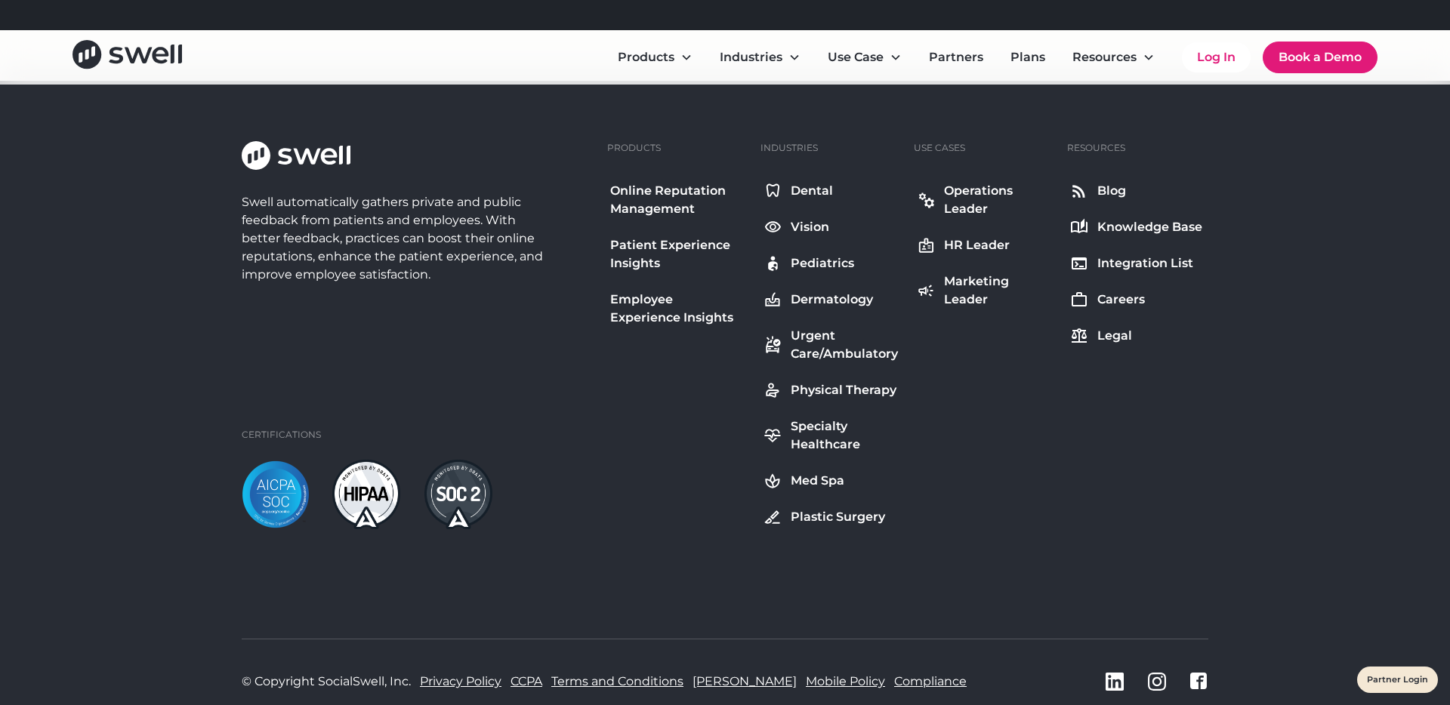
click at [1151, 266] on div "Integration List" at bounding box center [1145, 263] width 96 height 18
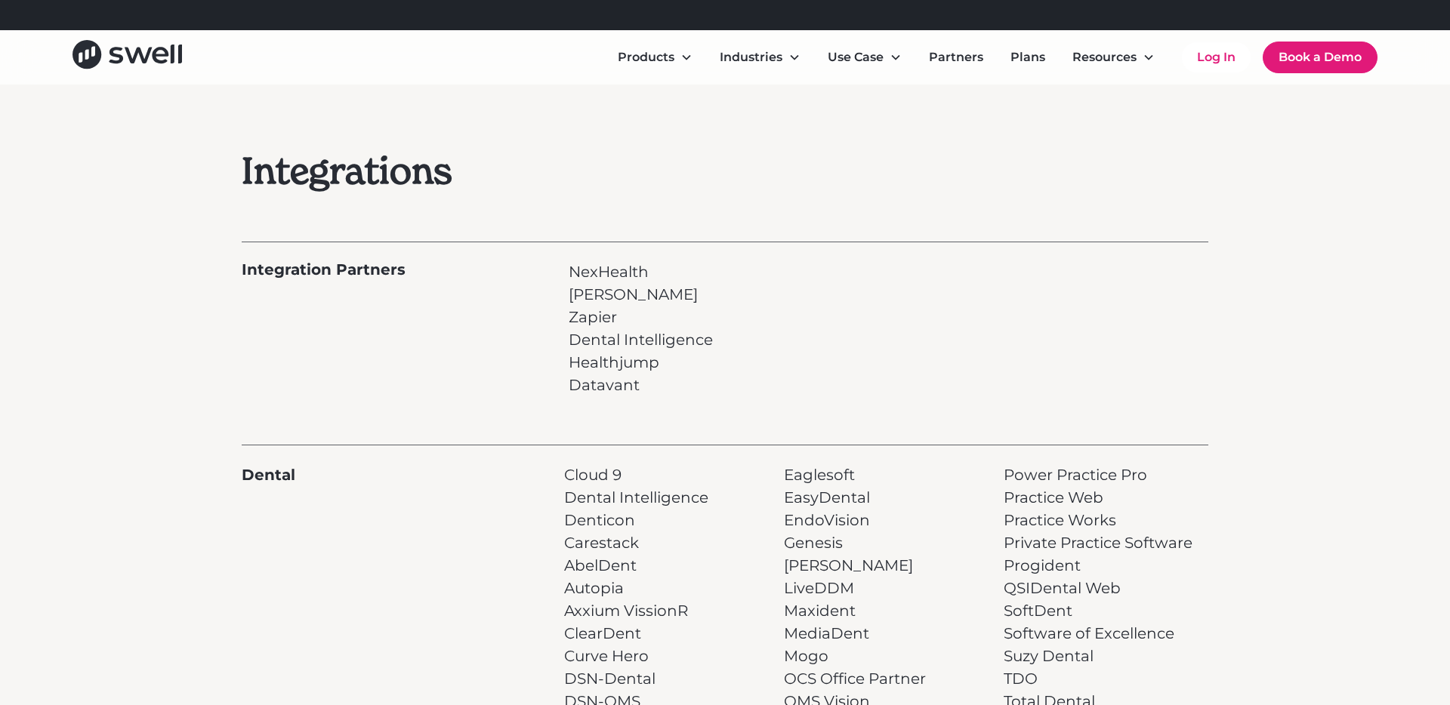
scroll to position [23, 0]
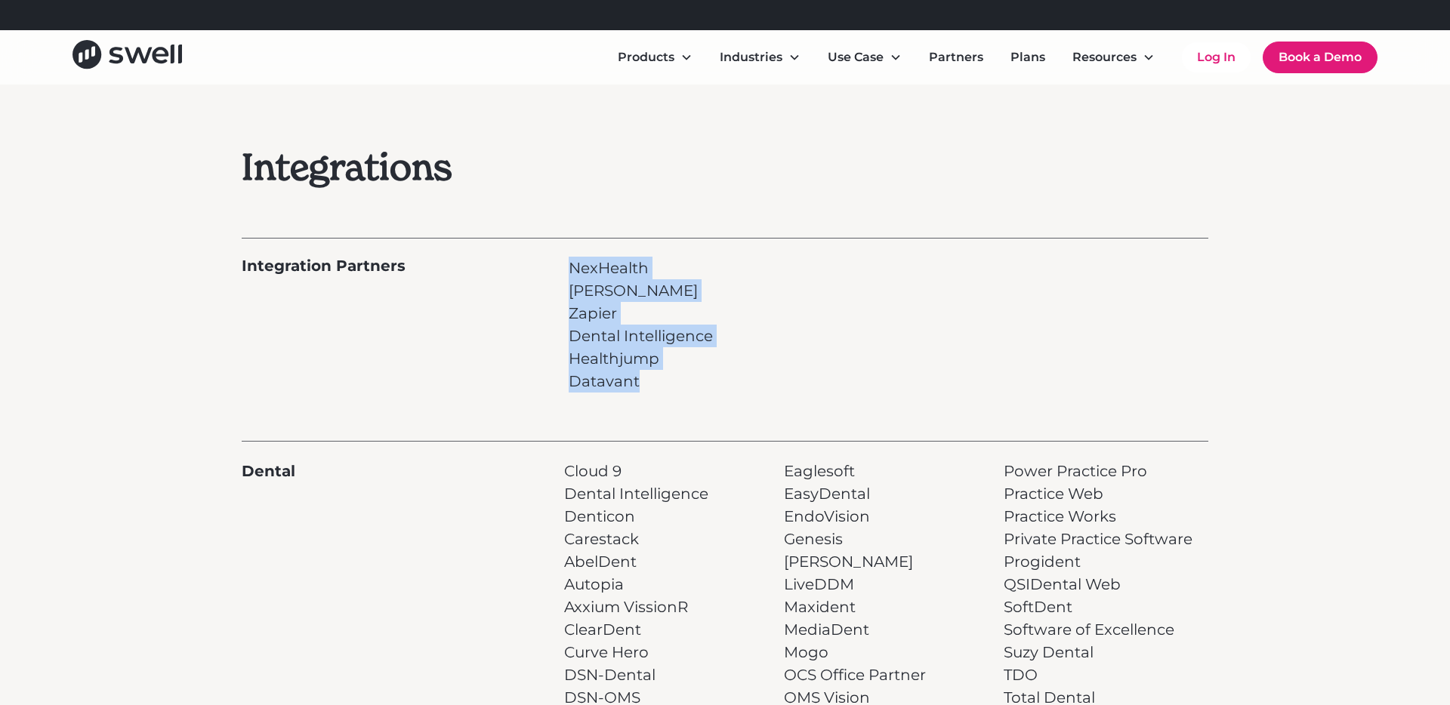
drag, startPoint x: 731, startPoint y: 223, endPoint x: 729, endPoint y: 404, distance: 181.2
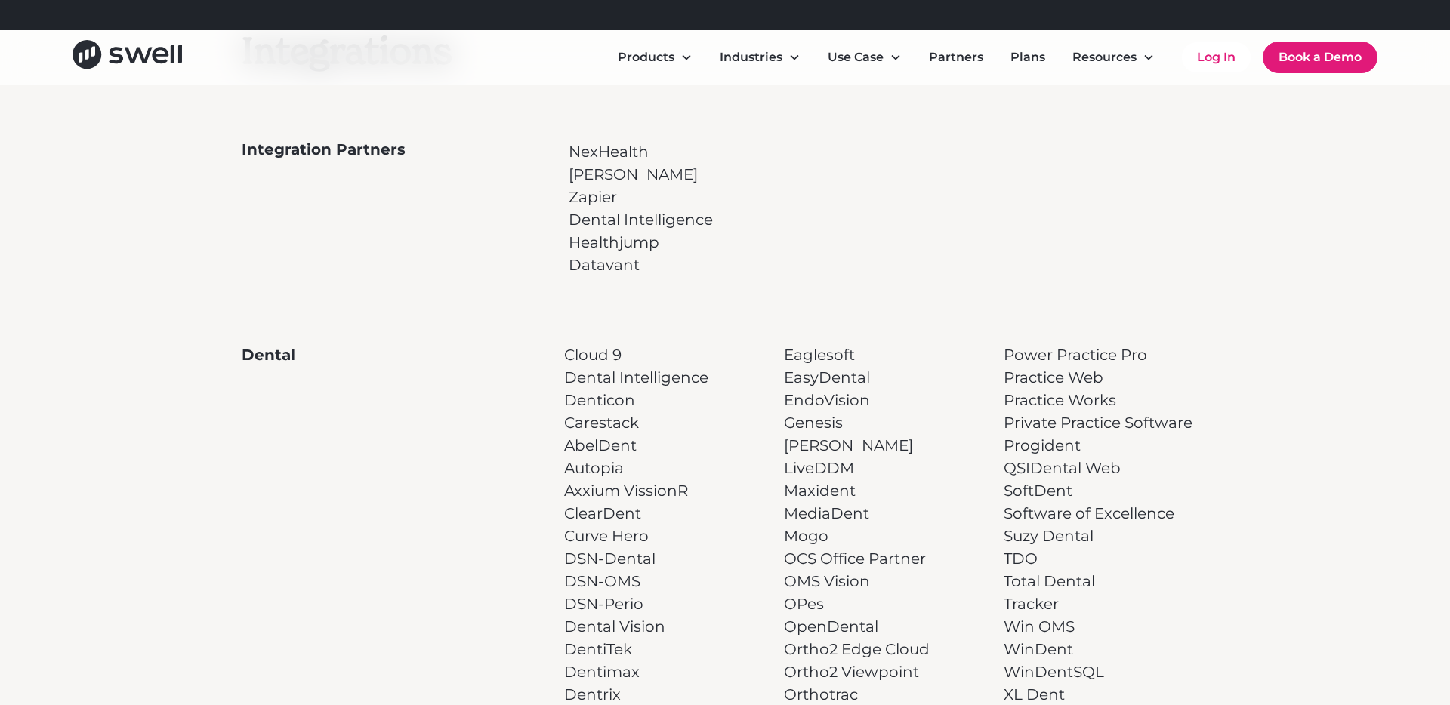
scroll to position [0, 0]
